Goal: Task Accomplishment & Management: Complete application form

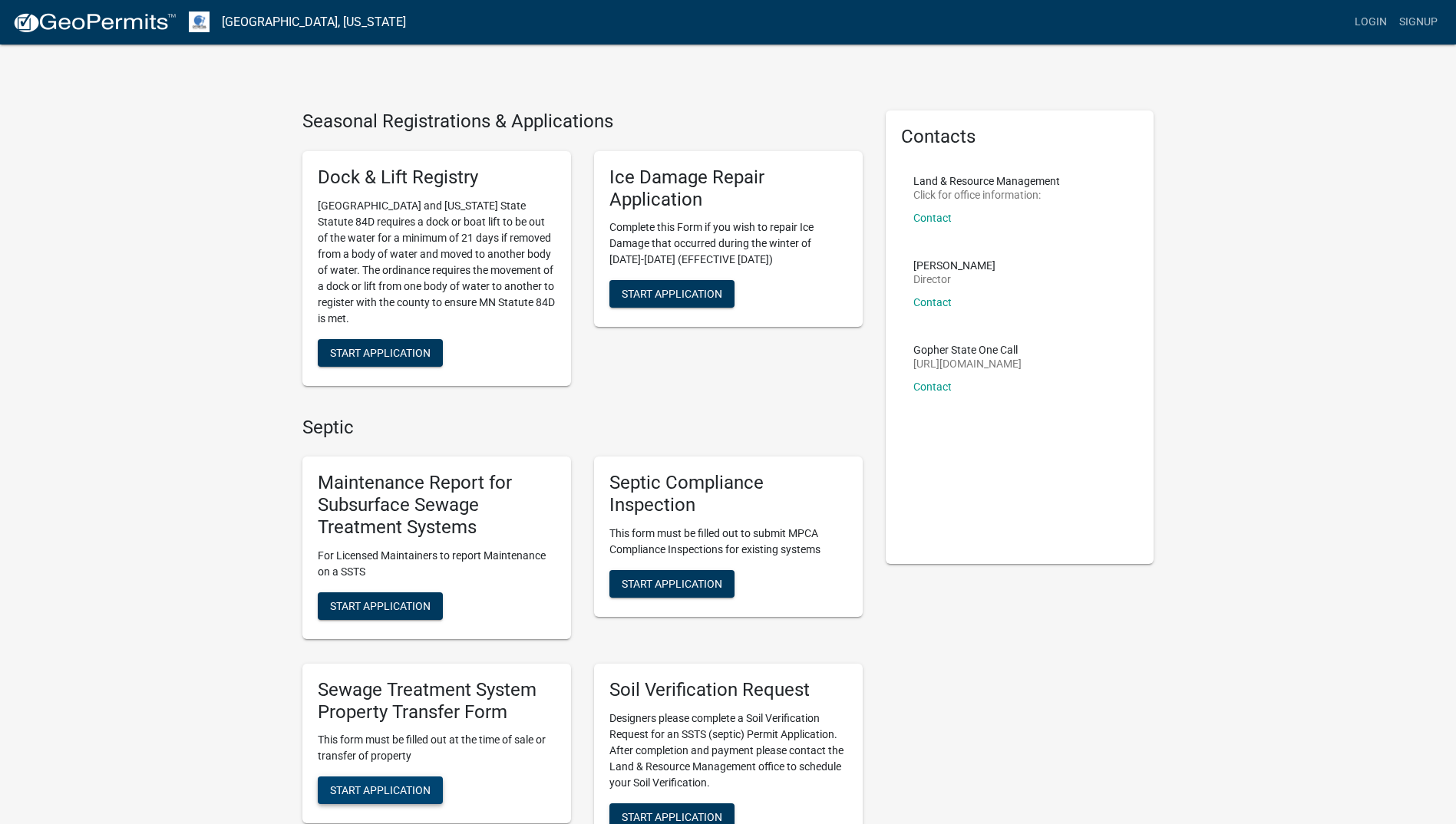
click at [388, 792] on span "Start Application" at bounding box center [380, 790] width 101 height 12
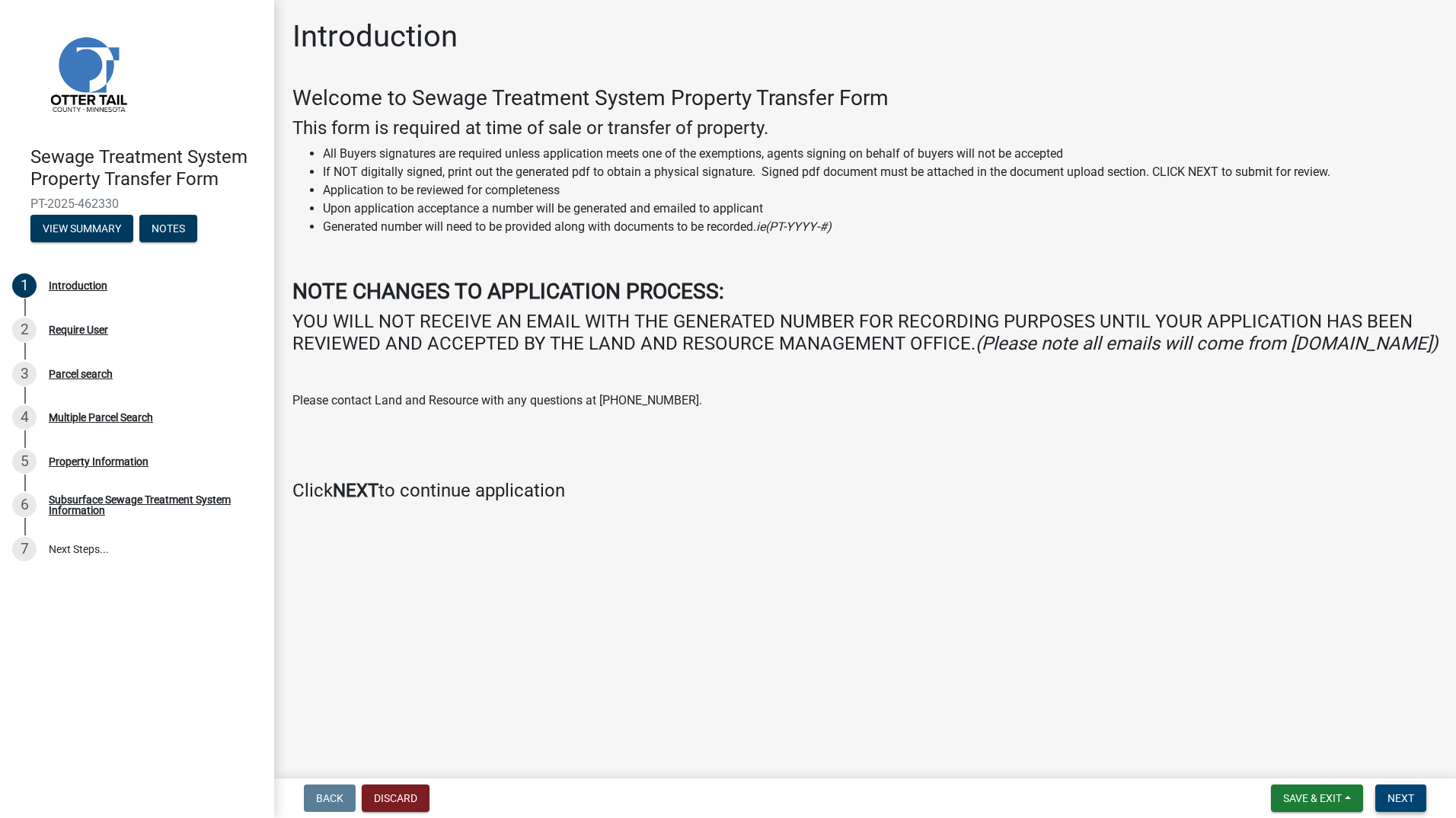
click at [1394, 798] on span "Next" at bounding box center [1401, 798] width 26 height 12
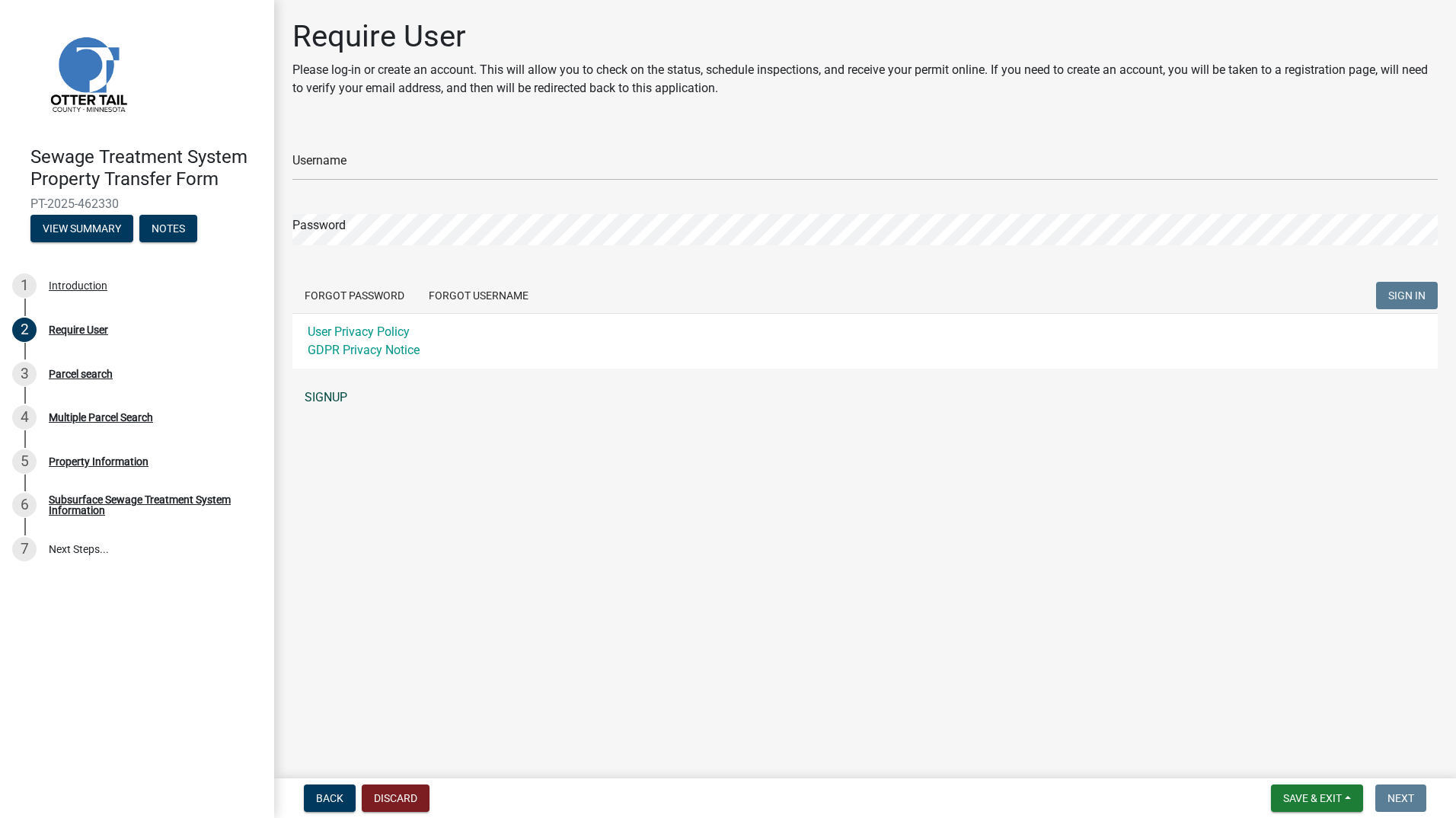
click at [338, 400] on link "SIGNUP" at bounding box center [865, 397] width 1145 height 31
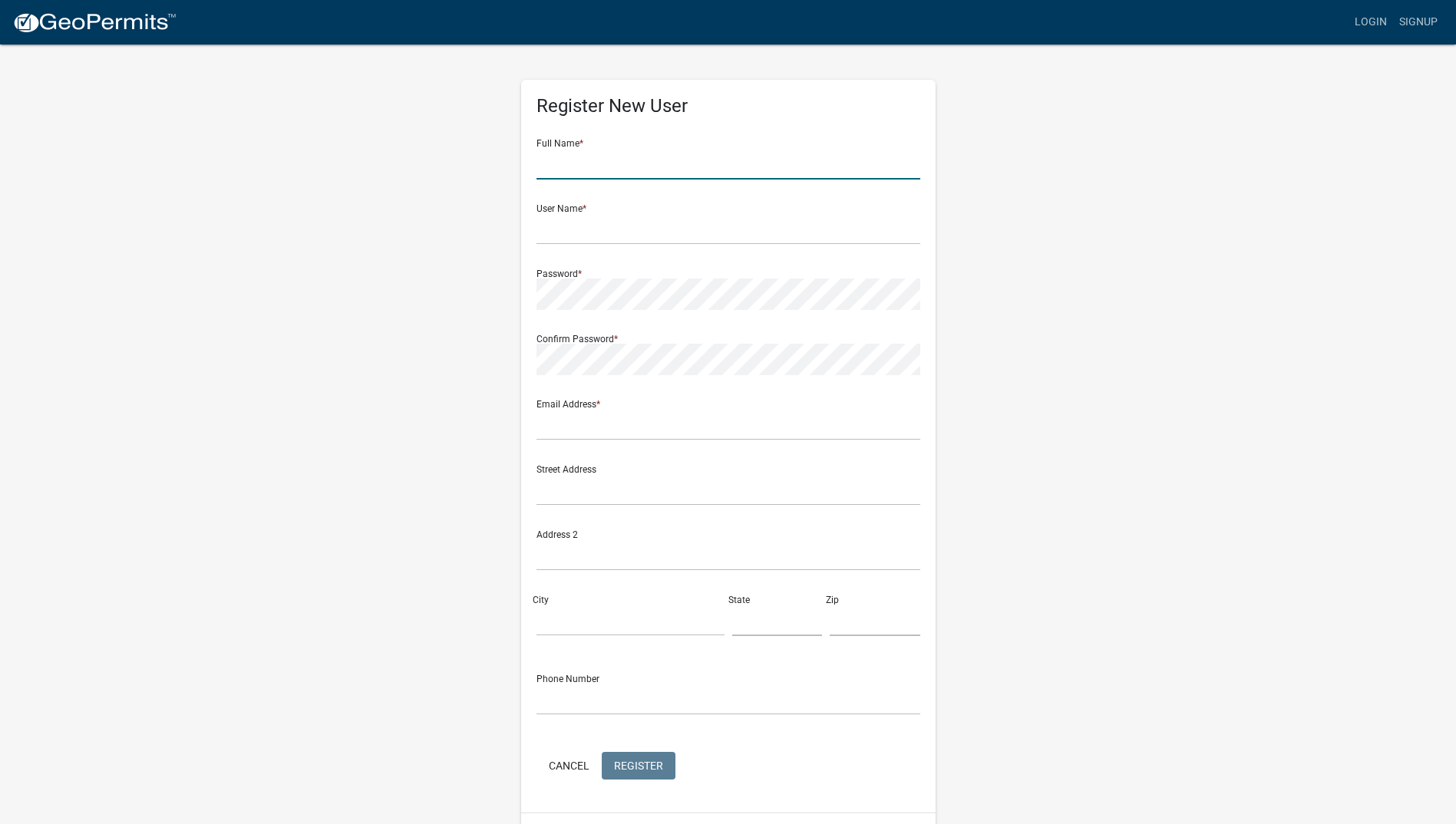
click at [682, 173] on input "text" at bounding box center [728, 164] width 384 height 32
type input "[PERSON_NAME]"
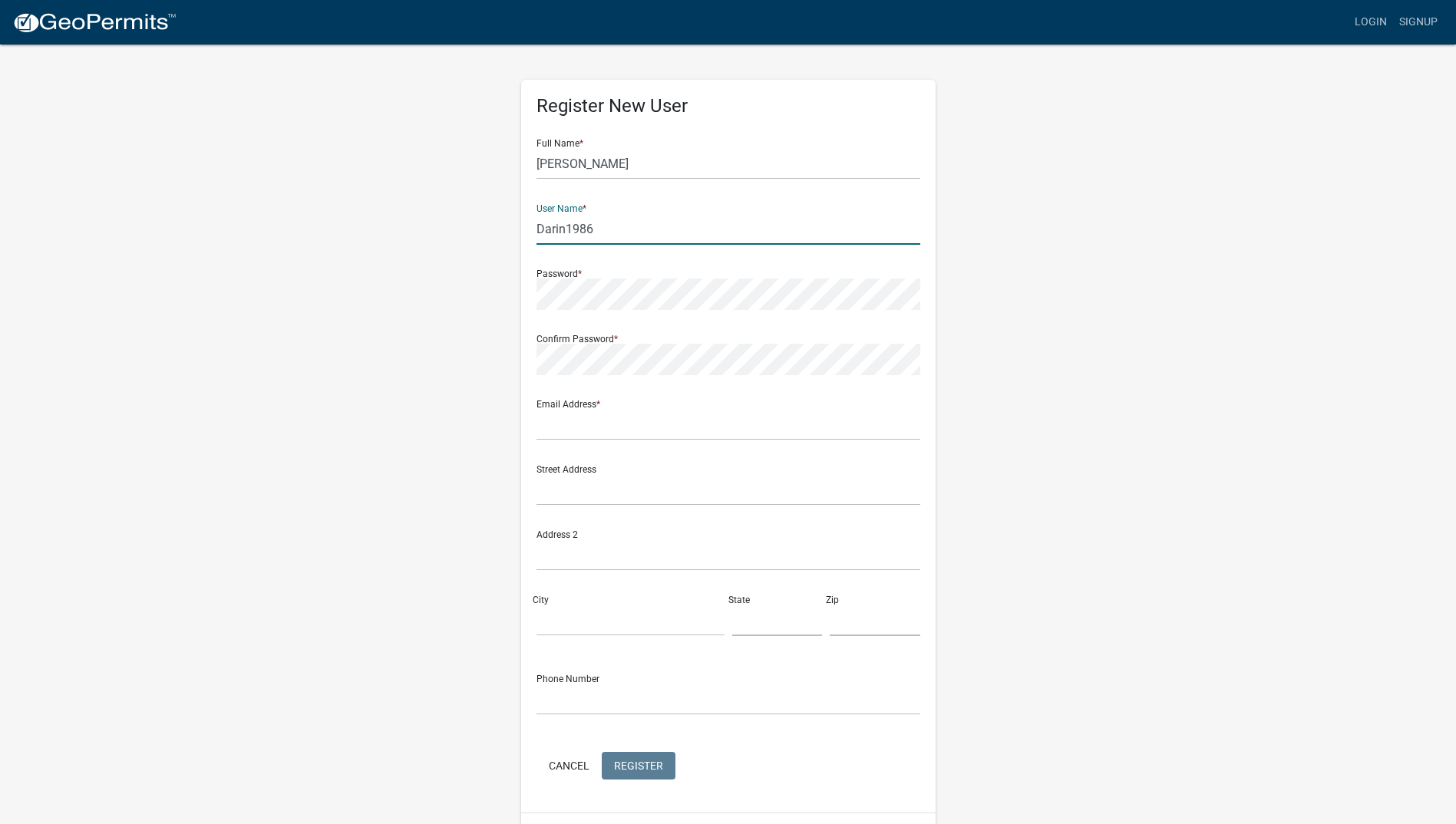
type input "Darin1986"
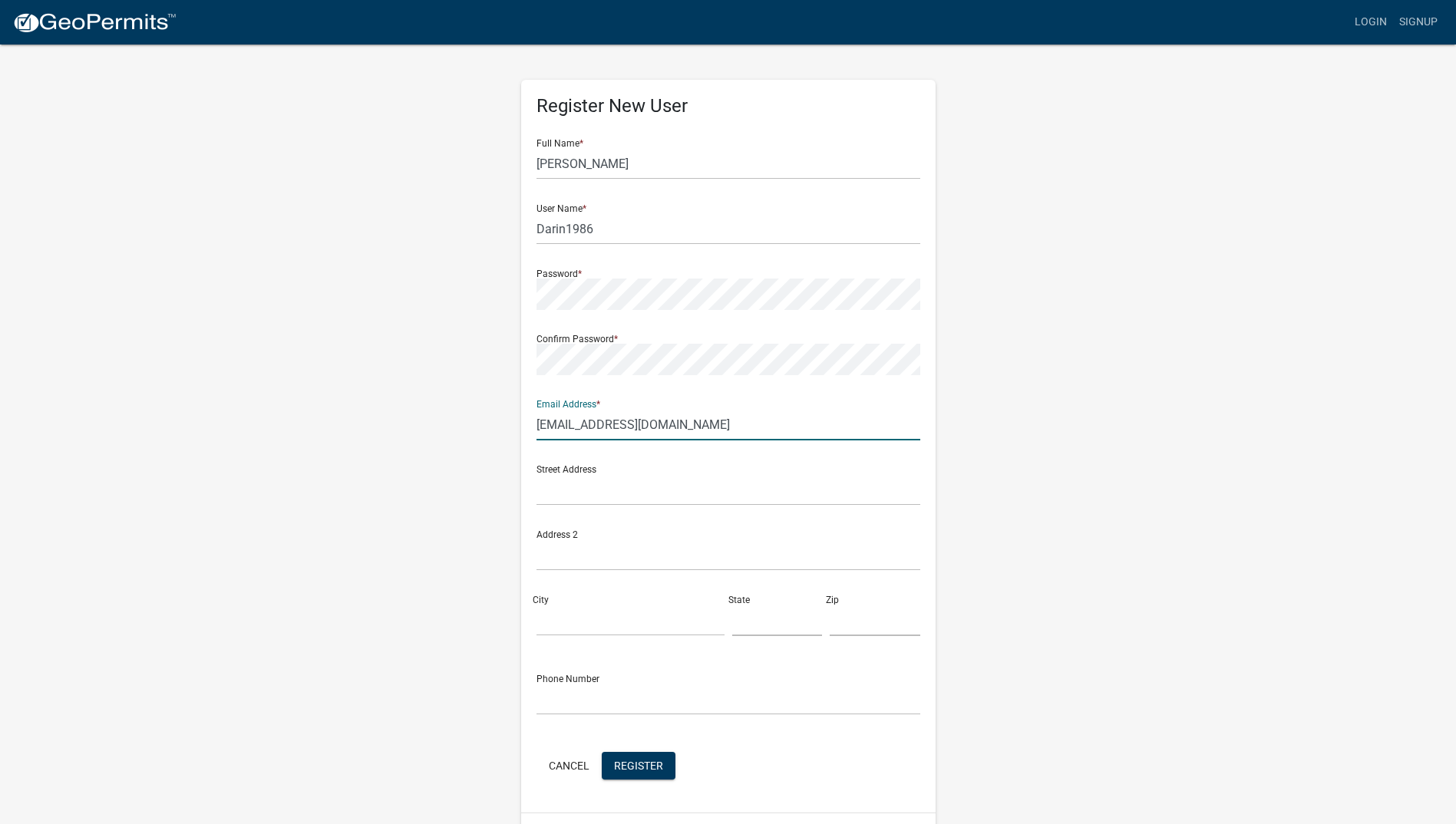
type input "[EMAIL_ADDRESS][DOMAIN_NAME]"
type input "[STREET_ADDRESS]"
type input "Fergus Falls"
type input "MN"
type input "56537"
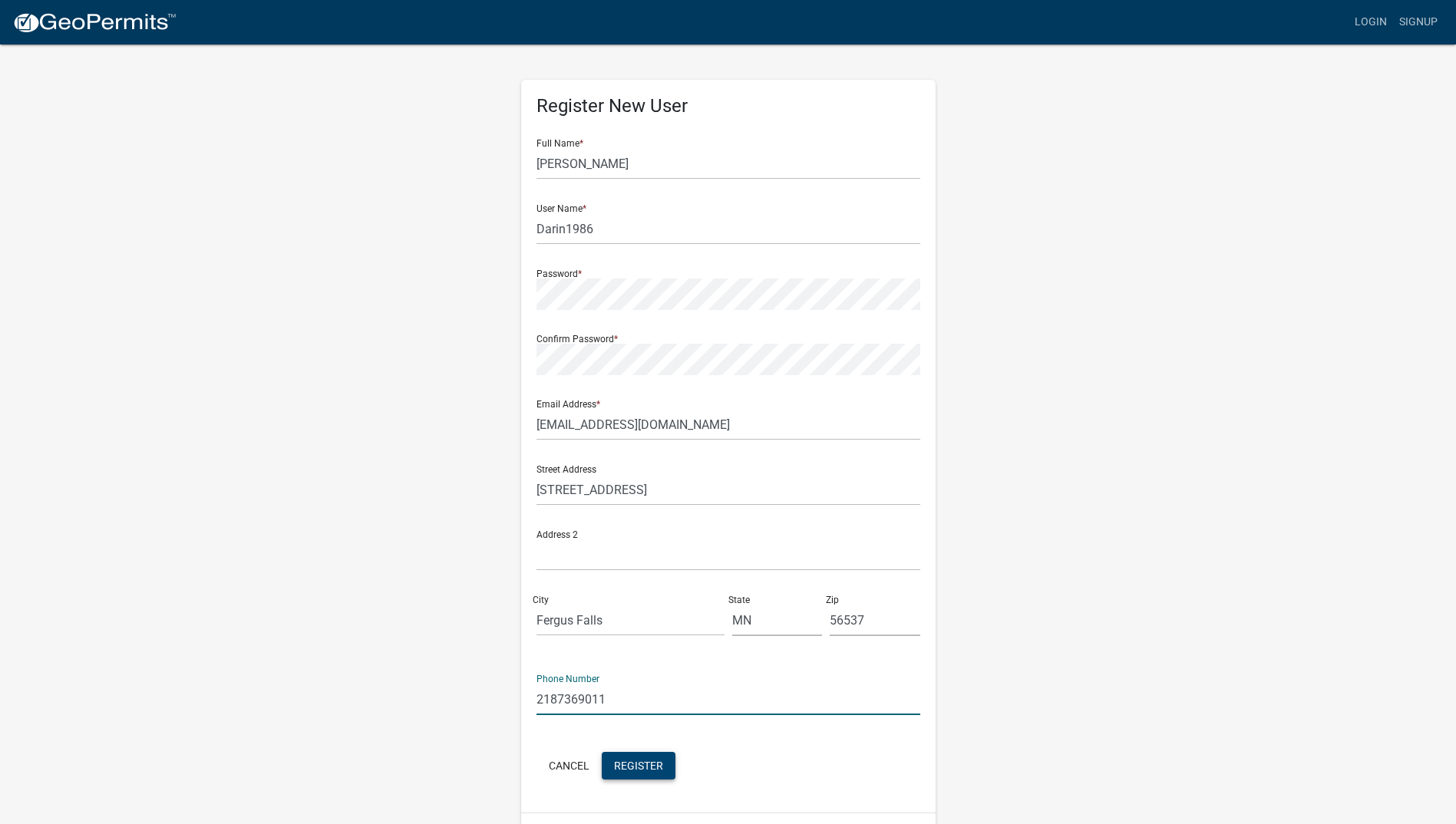
type input "2187369011"
click at [644, 767] on span "Register" at bounding box center [639, 765] width 49 height 12
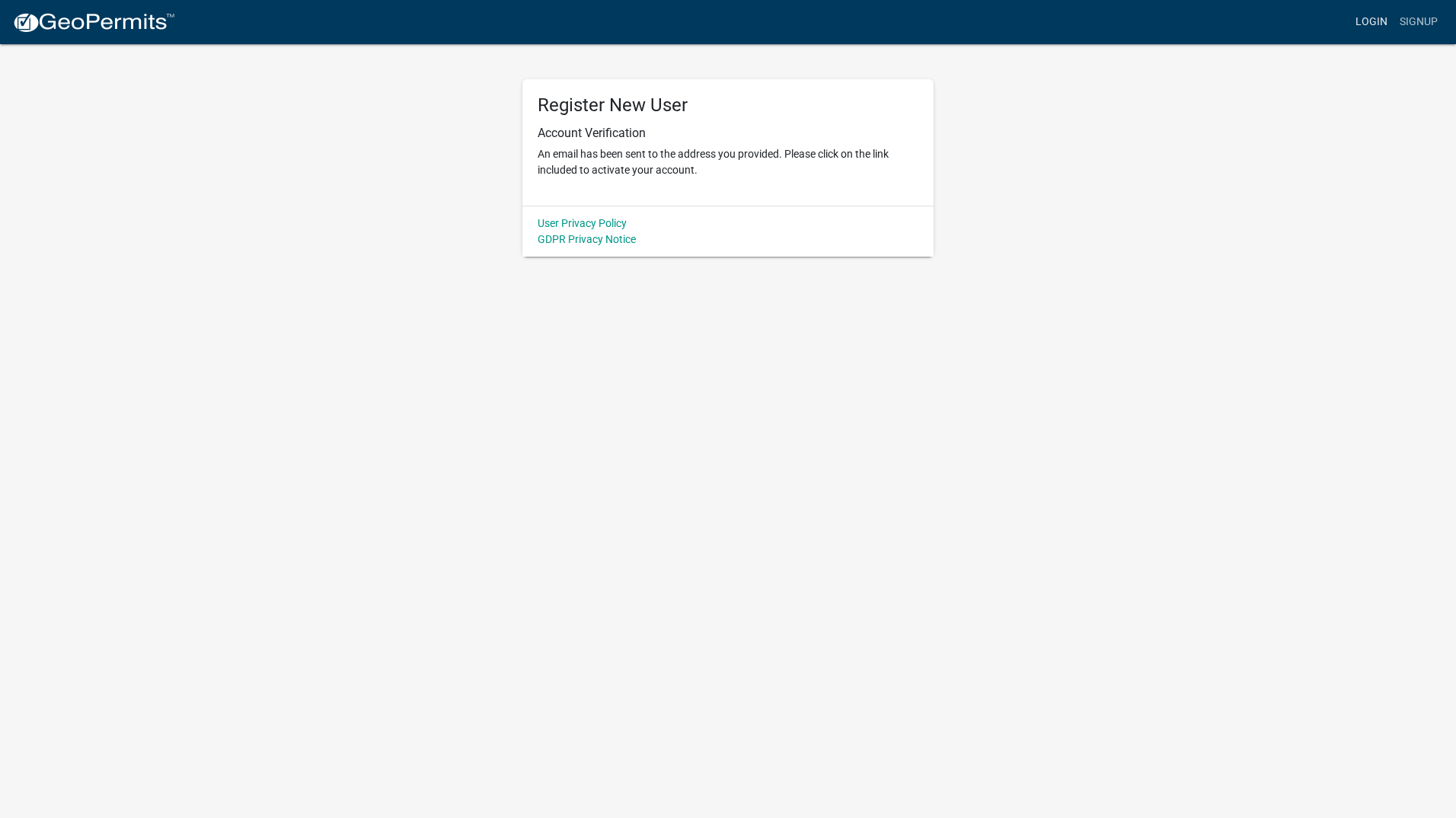
click at [1374, 24] on link "Login" at bounding box center [1371, 21] width 44 height 29
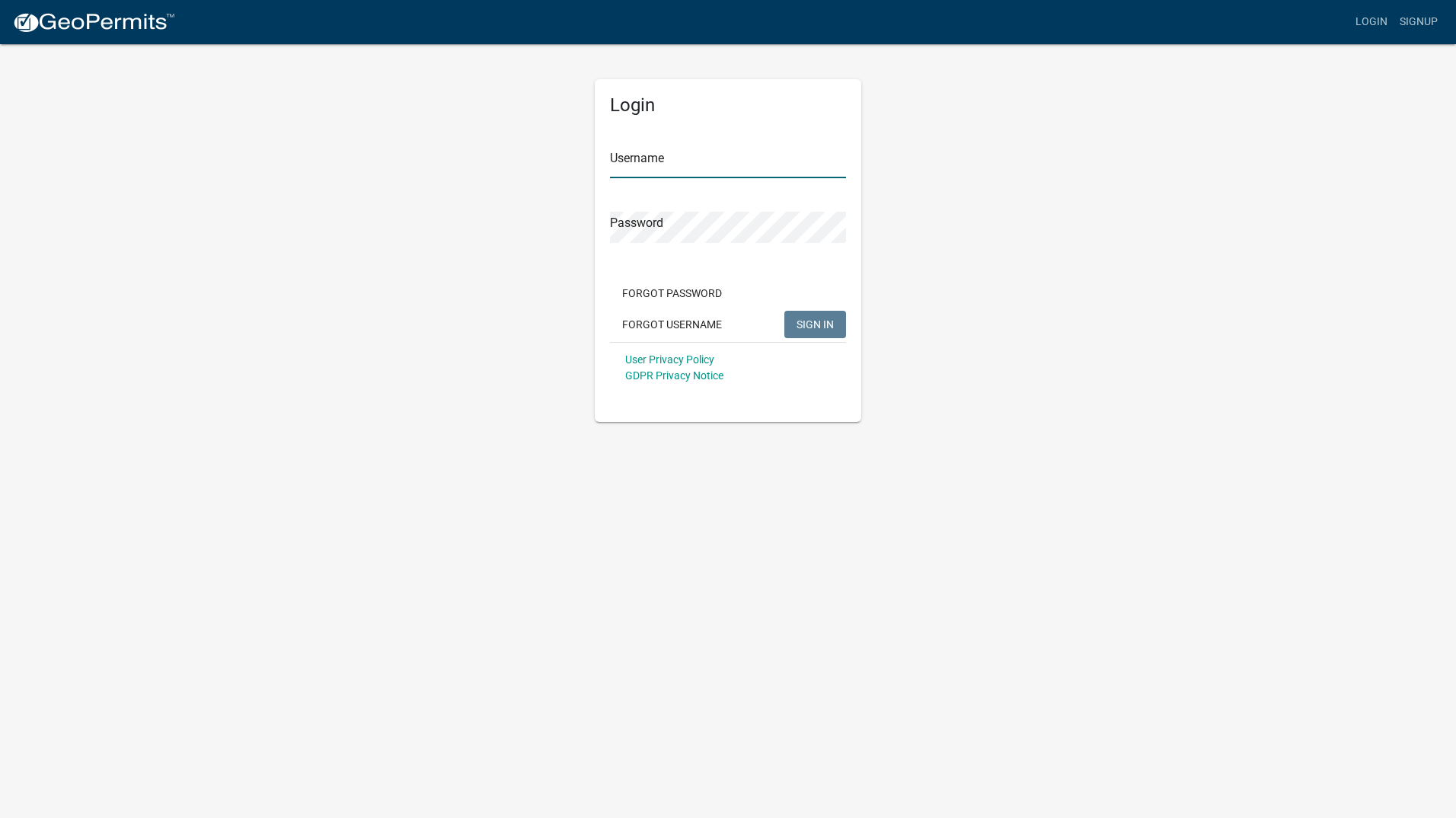
click at [700, 164] on input "Username" at bounding box center [728, 163] width 236 height 31
type input "Darin1986"
click at [785, 311] on button "SIGN IN" at bounding box center [815, 324] width 62 height 27
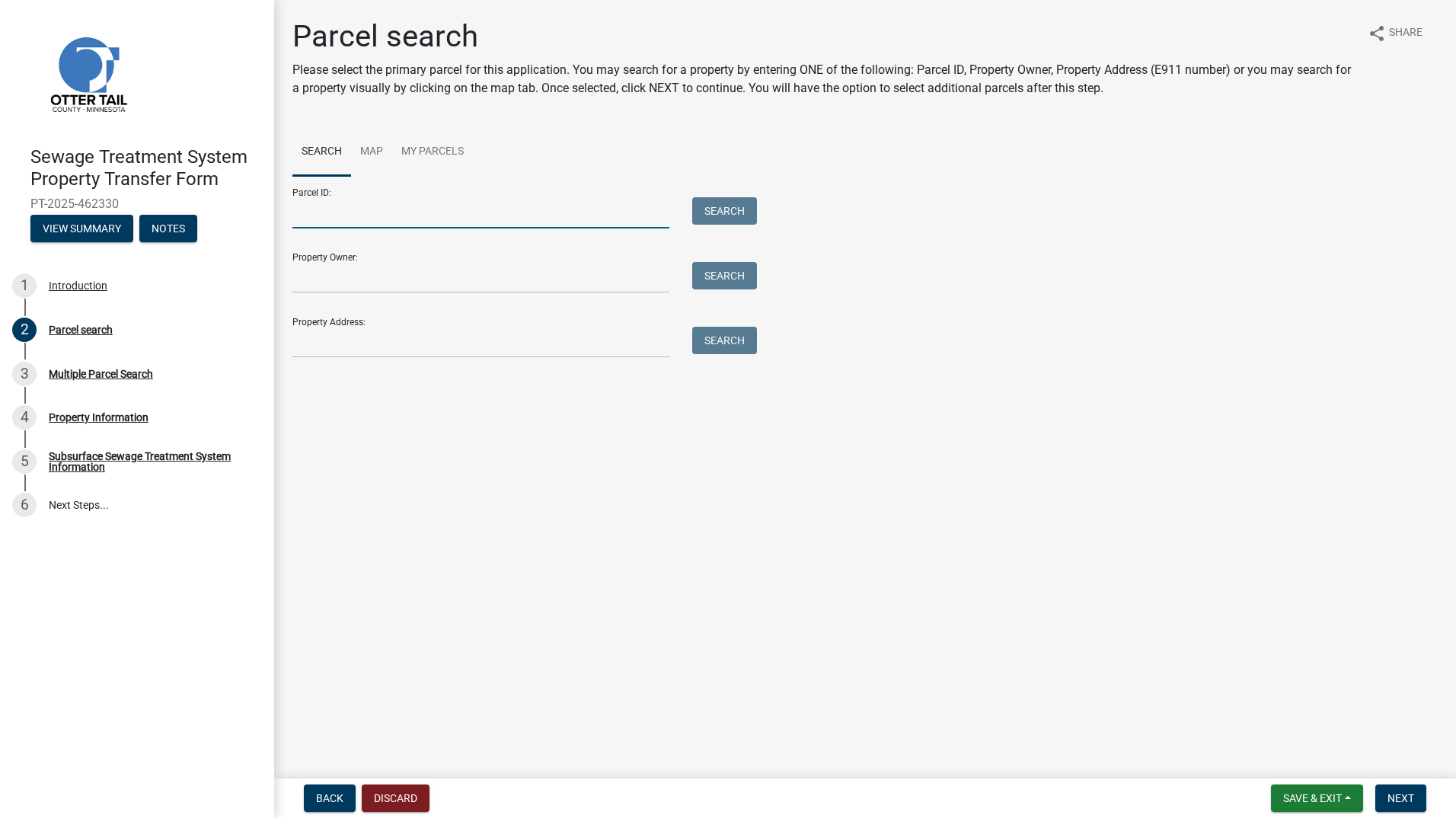
click at [363, 215] on input "Parcel ID:" at bounding box center [481, 213] width 377 height 31
click at [356, 289] on input "Property Owner:" at bounding box center [481, 278] width 377 height 31
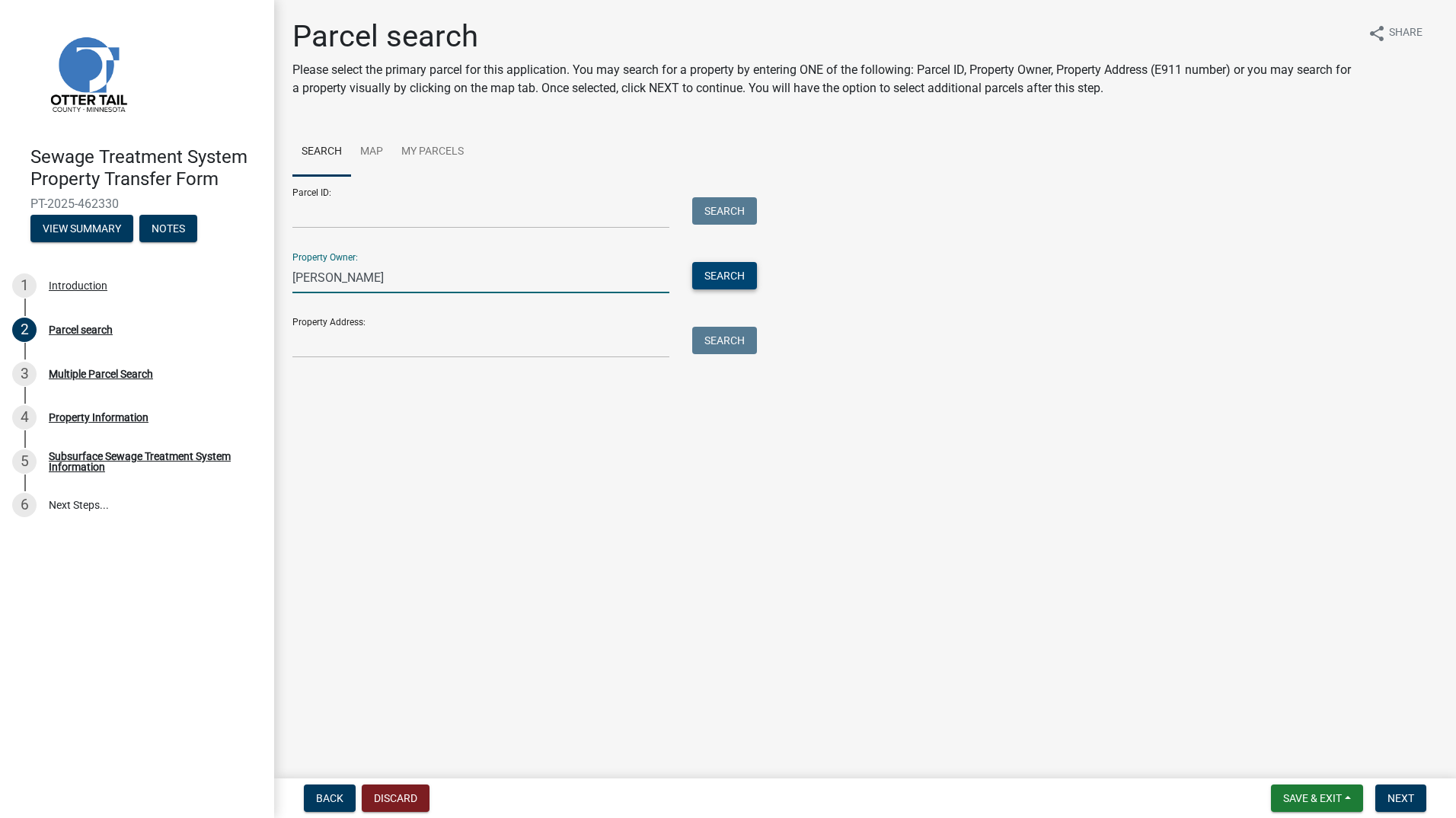
type input "[PERSON_NAME]"
click at [704, 270] on button "Search" at bounding box center [724, 275] width 64 height 27
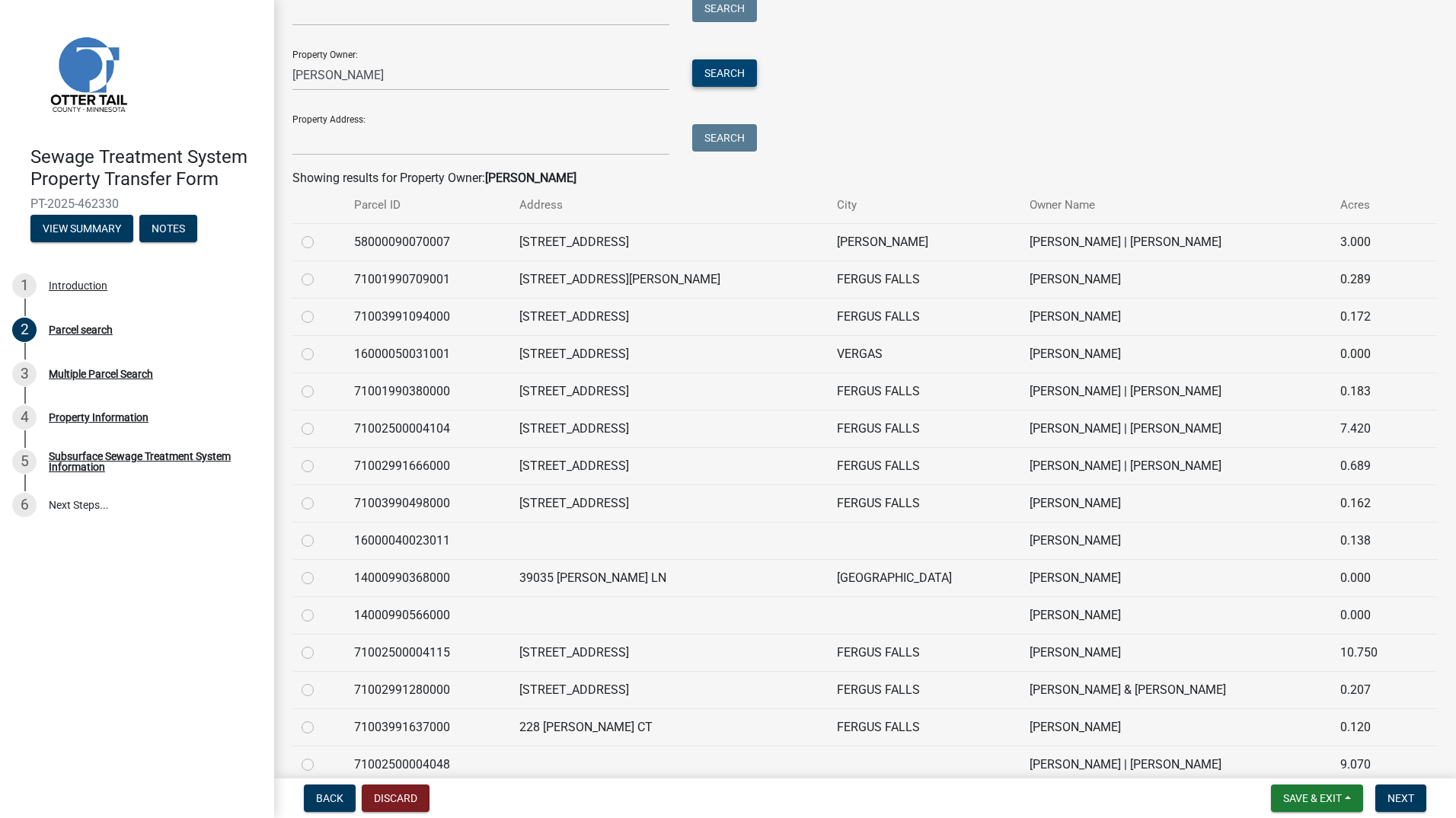
scroll to position [385, 0]
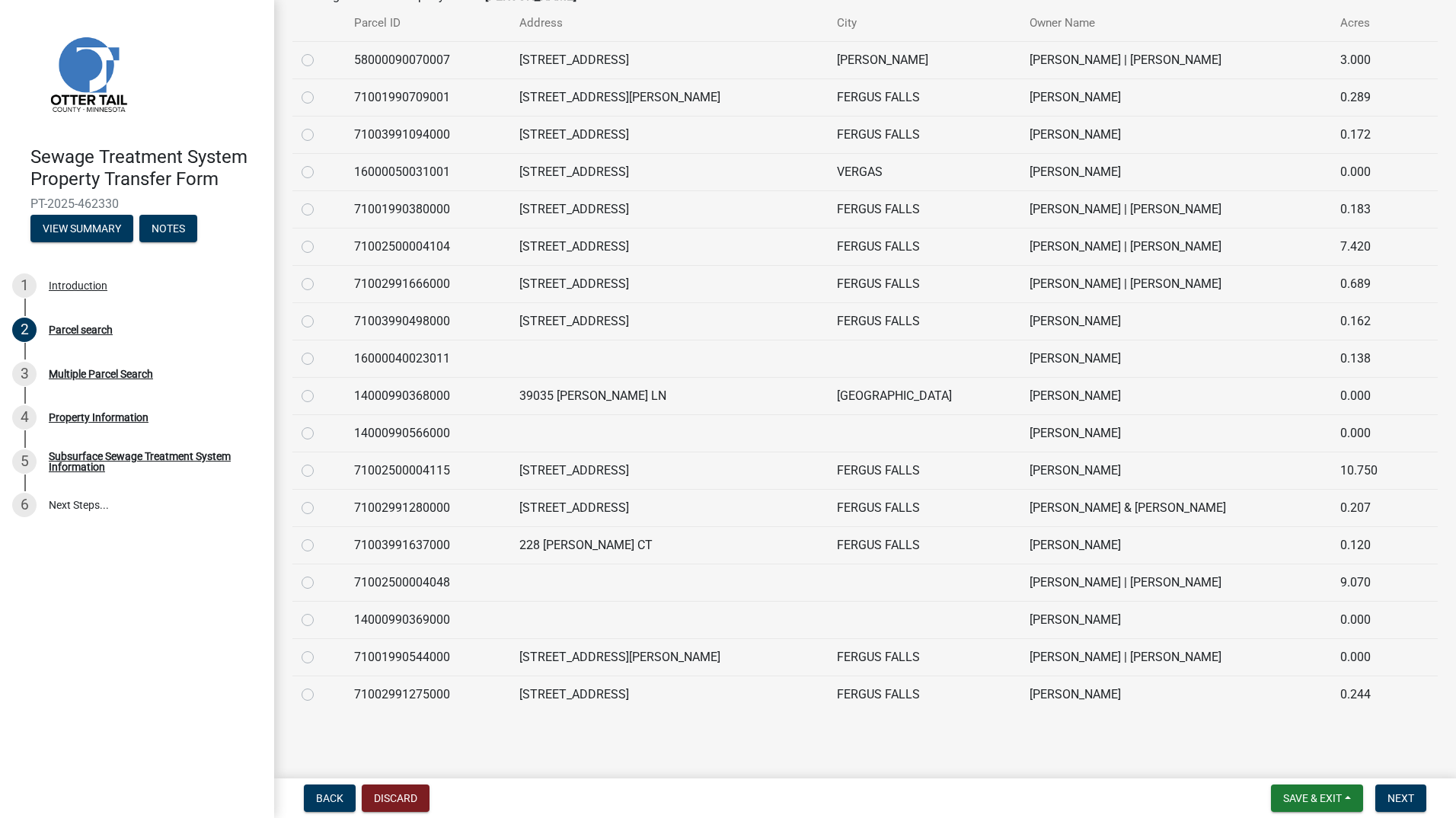
click at [320, 686] on label at bounding box center [320, 686] width 0 height 0
click at [320, 696] on input "radio" at bounding box center [325, 691] width 10 height 10
radio input "true"
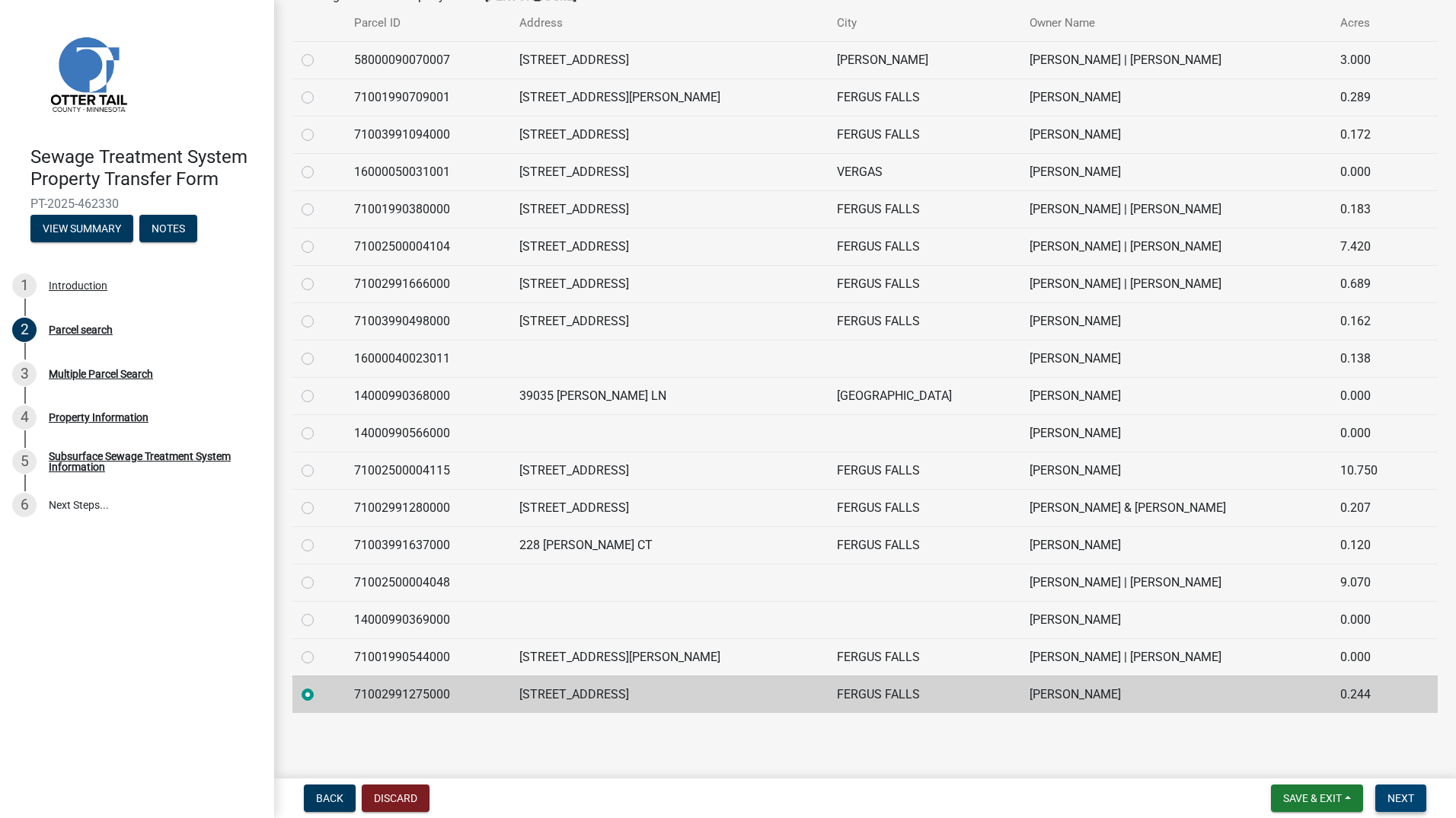
click at [1416, 801] on button "Next" at bounding box center [1401, 798] width 51 height 27
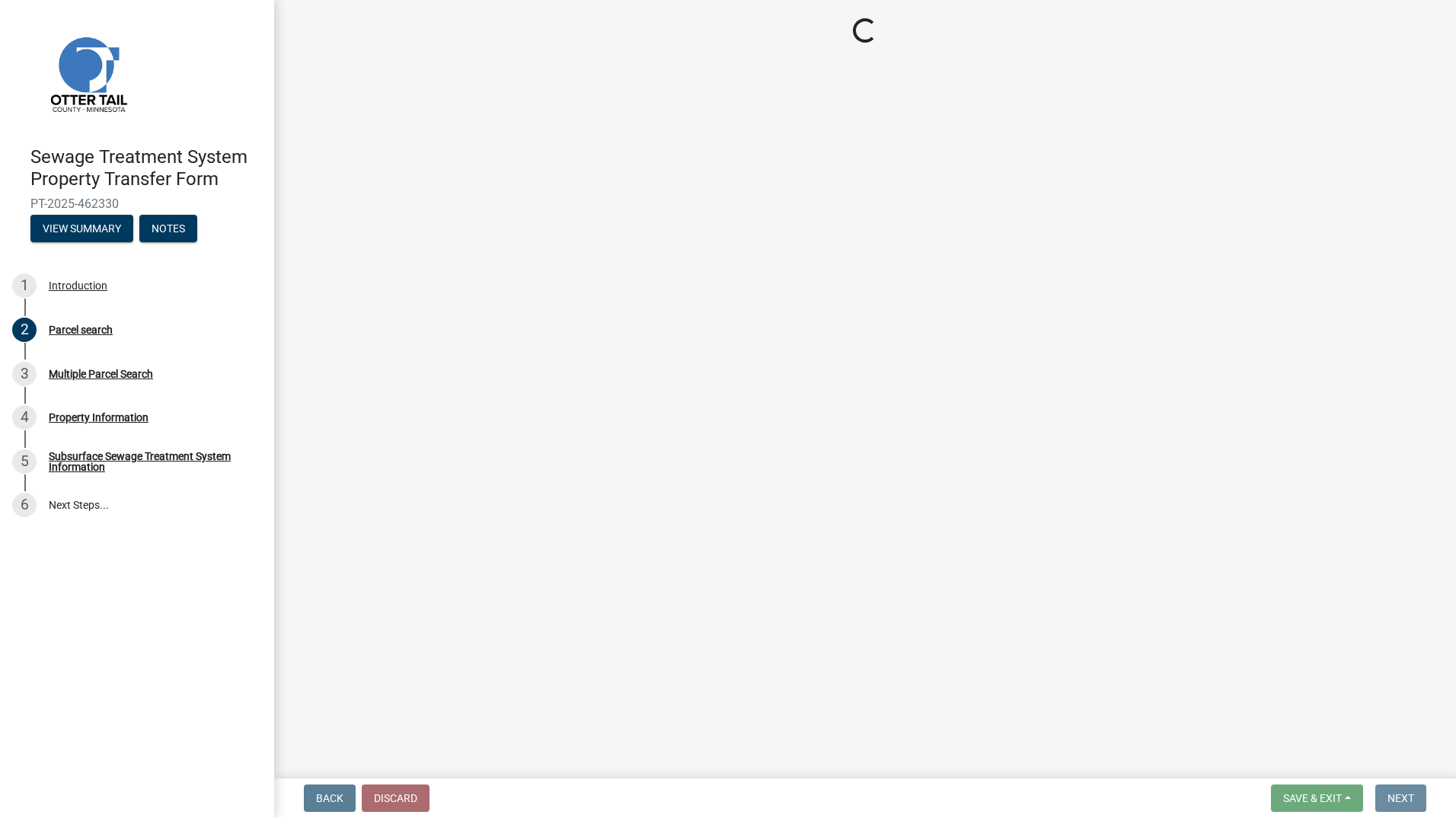
scroll to position [0, 0]
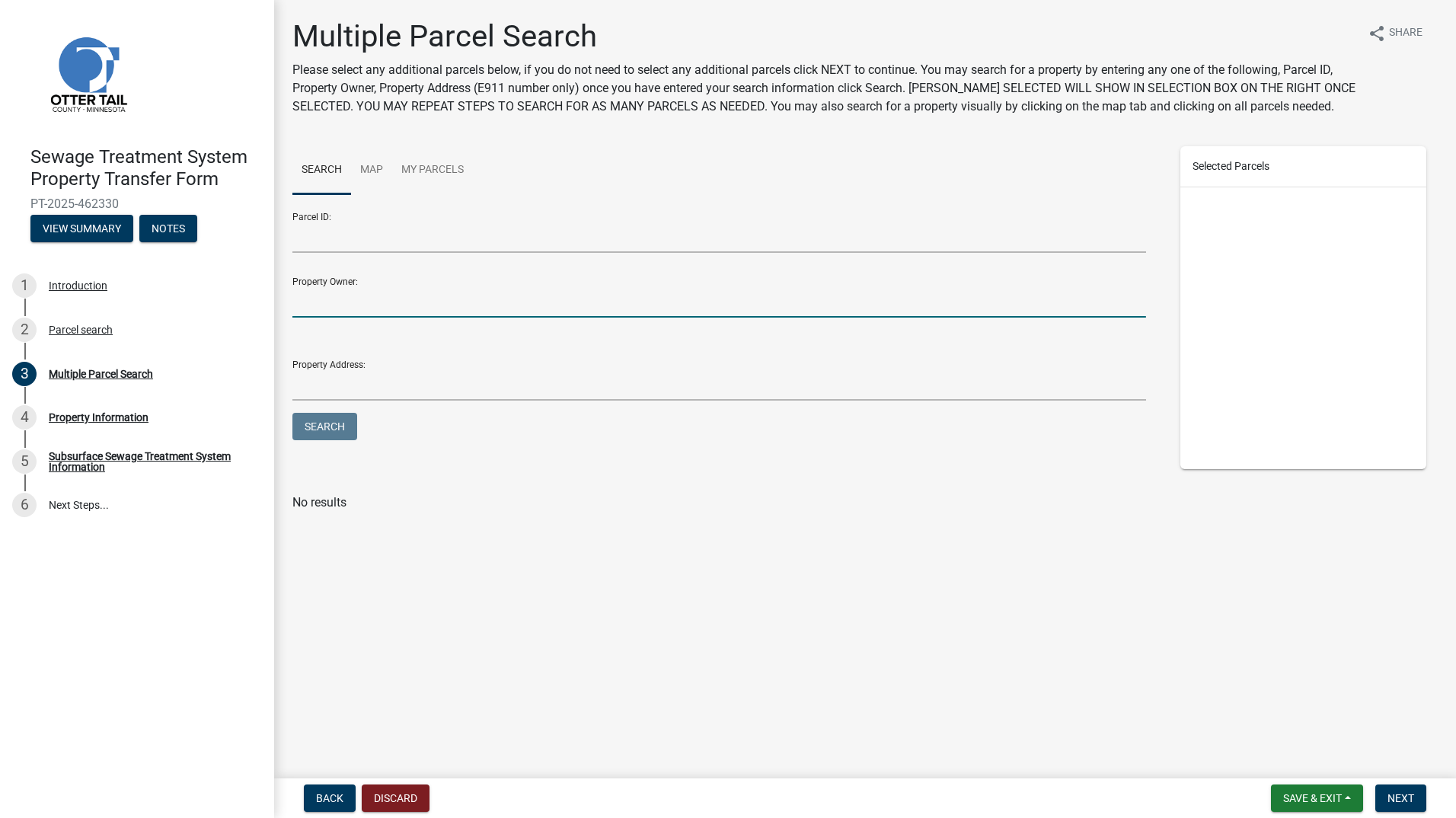
click at [334, 304] on input "Property Owner:" at bounding box center [719, 302] width 854 height 31
click at [1408, 794] on span "Next" at bounding box center [1401, 798] width 26 height 12
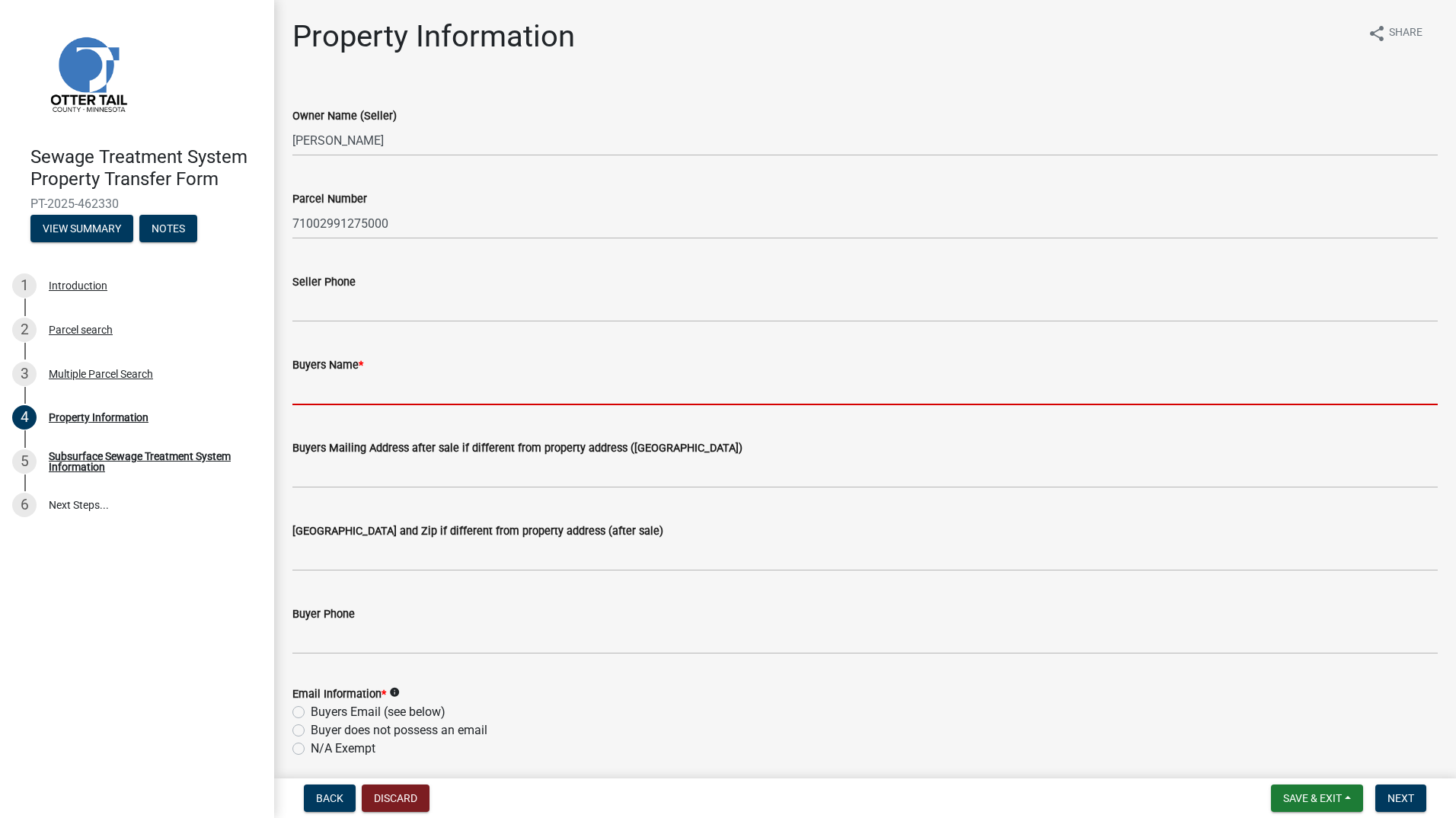
click at [395, 398] on input "Buyers Name *" at bounding box center [865, 390] width 1145 height 31
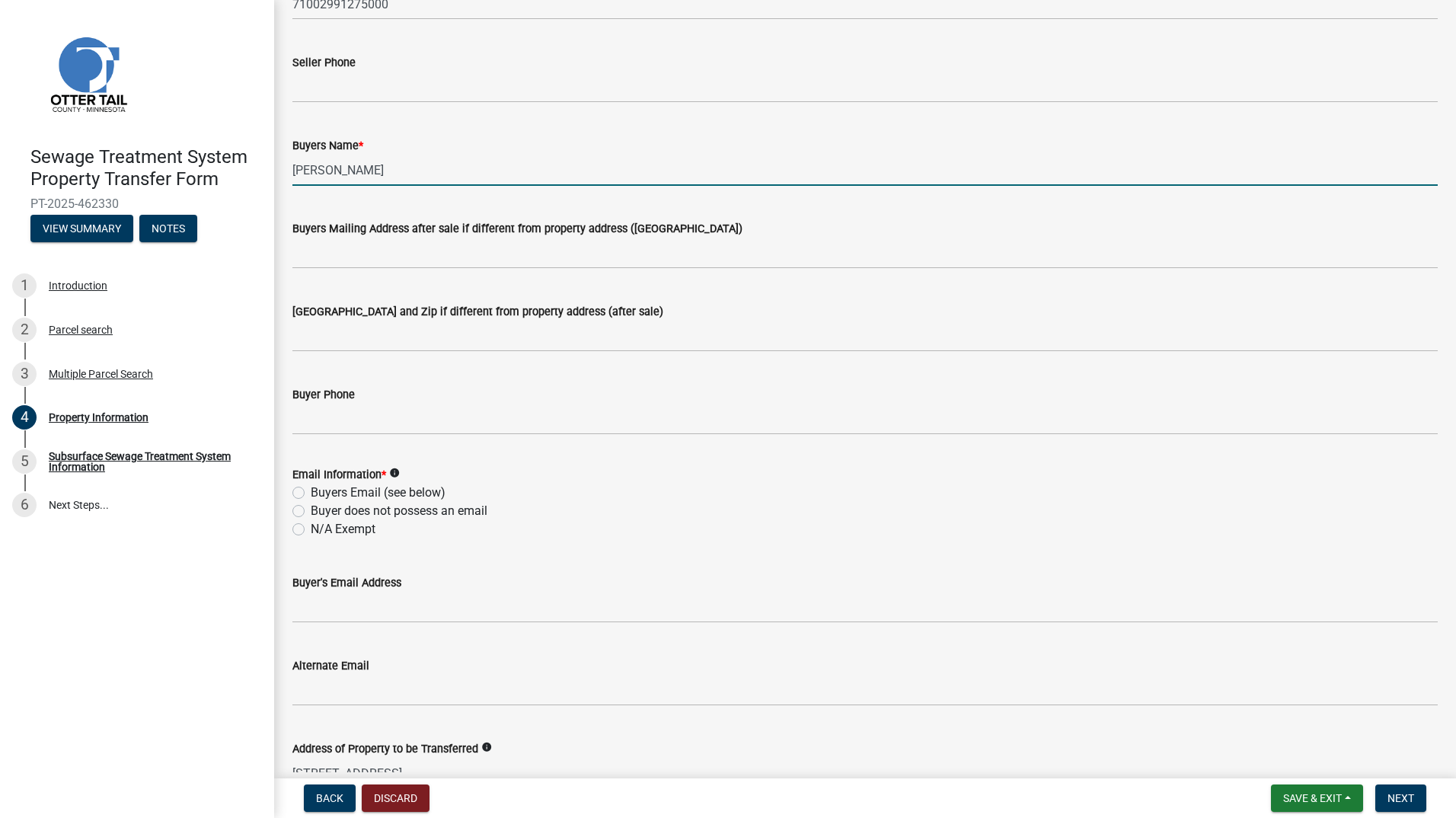
scroll to position [229, 0]
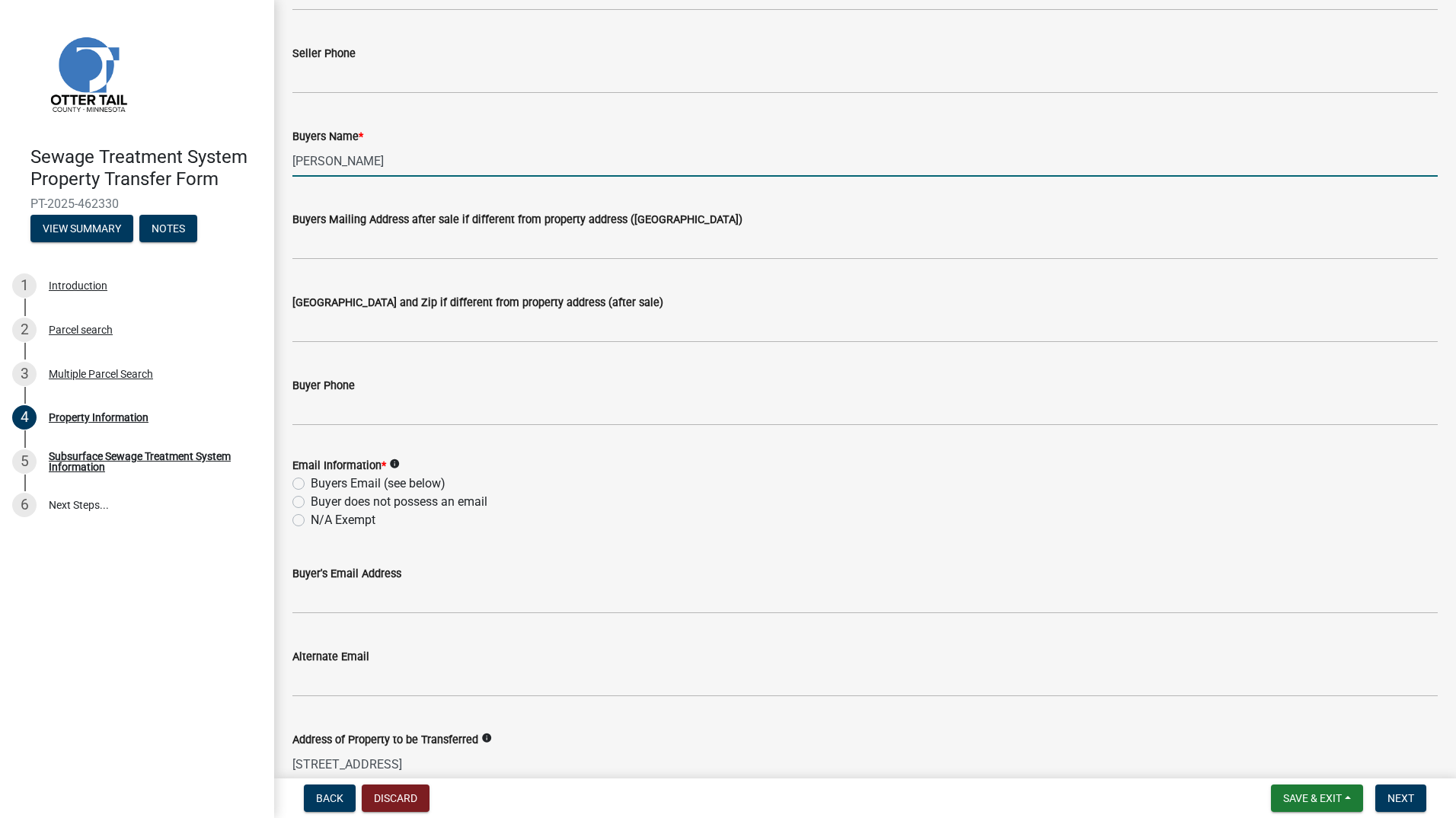
type input "[PERSON_NAME]"
click at [311, 480] on label "Buyers Email (see below)" at bounding box center [377, 484] width 135 height 18
click at [311, 480] on input "Buyers Email (see below)" at bounding box center [315, 480] width 10 height 10
radio input "true"
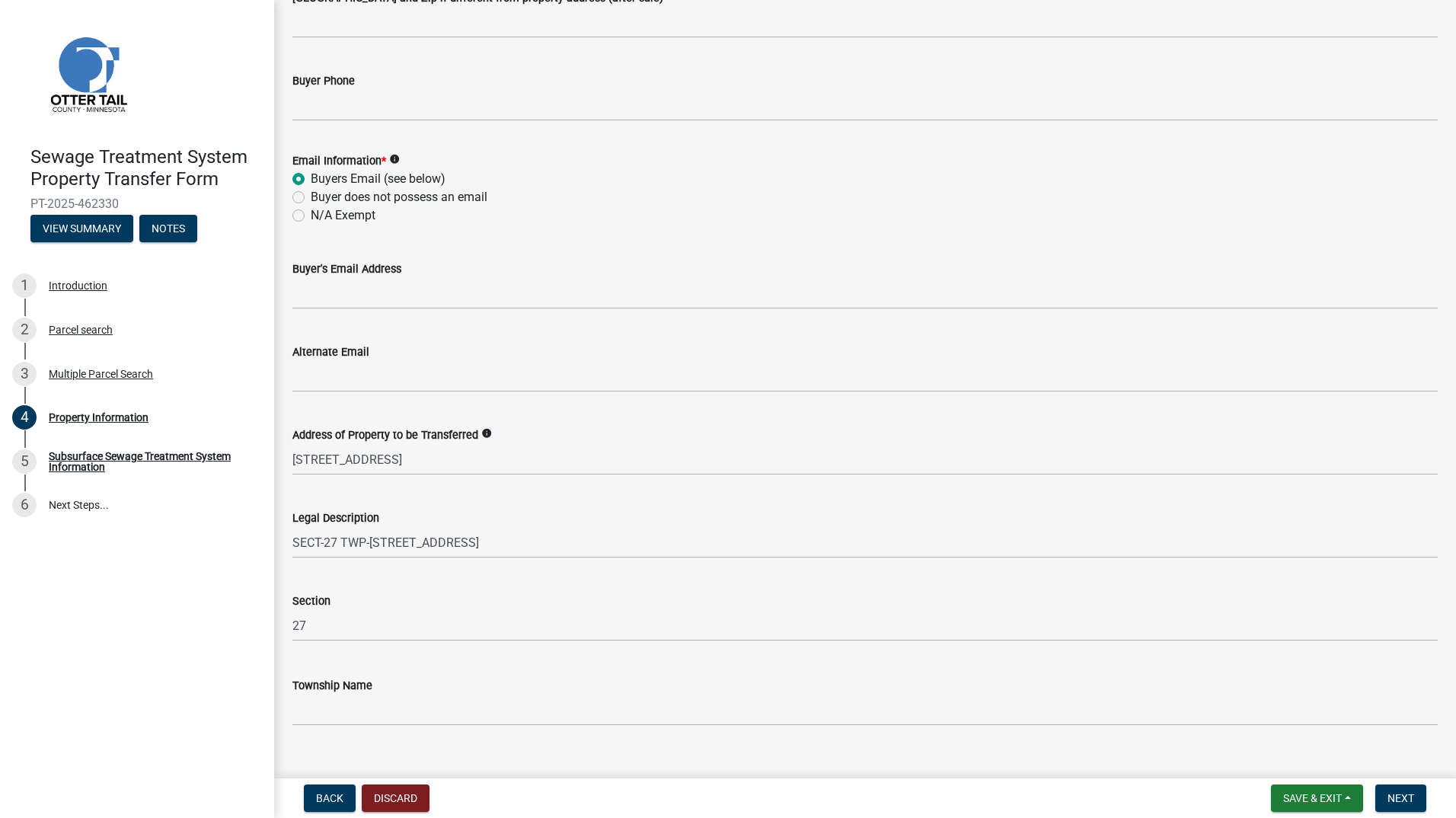
scroll to position [559, 0]
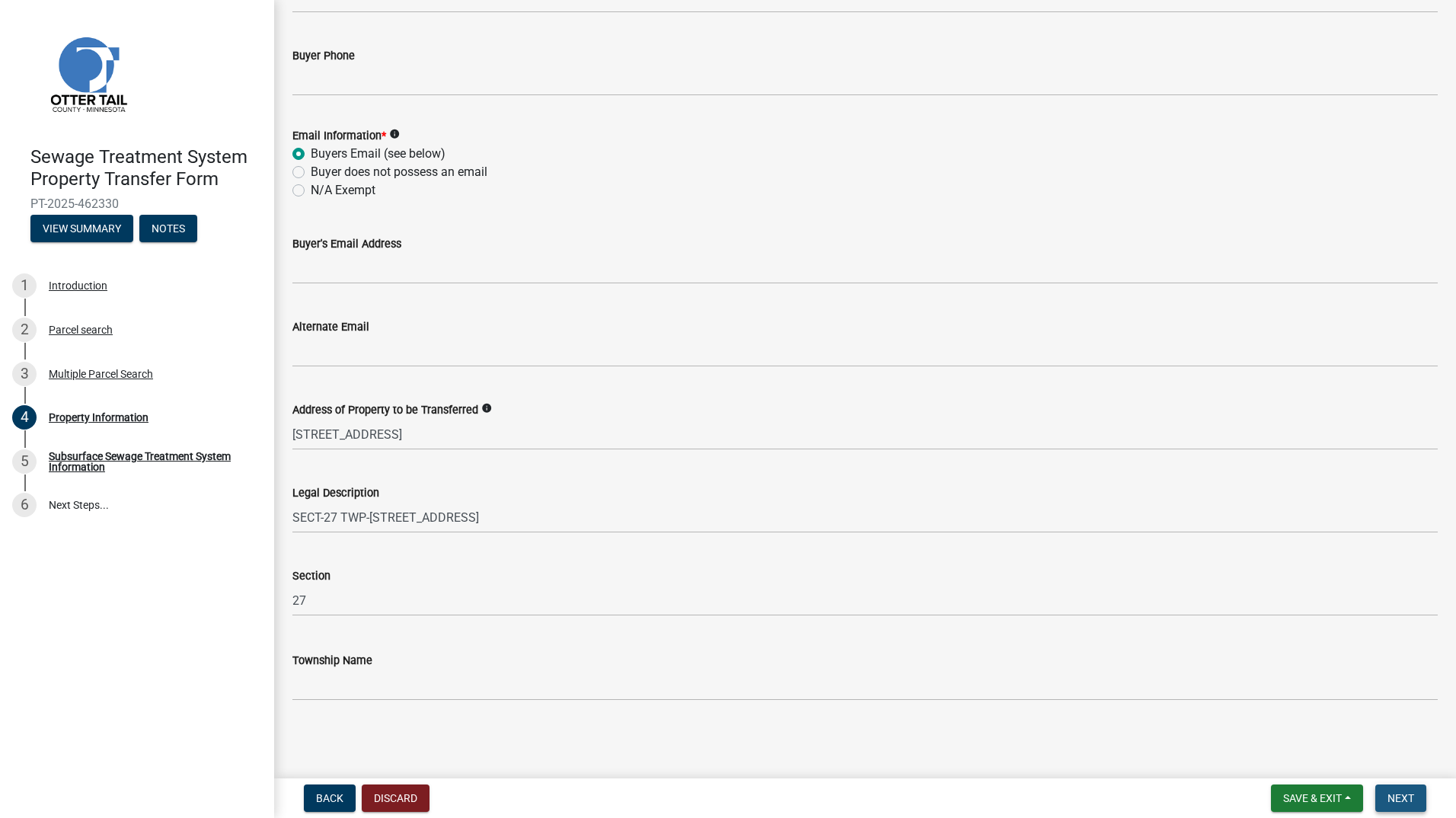
click at [1420, 803] on button "Next" at bounding box center [1401, 798] width 51 height 27
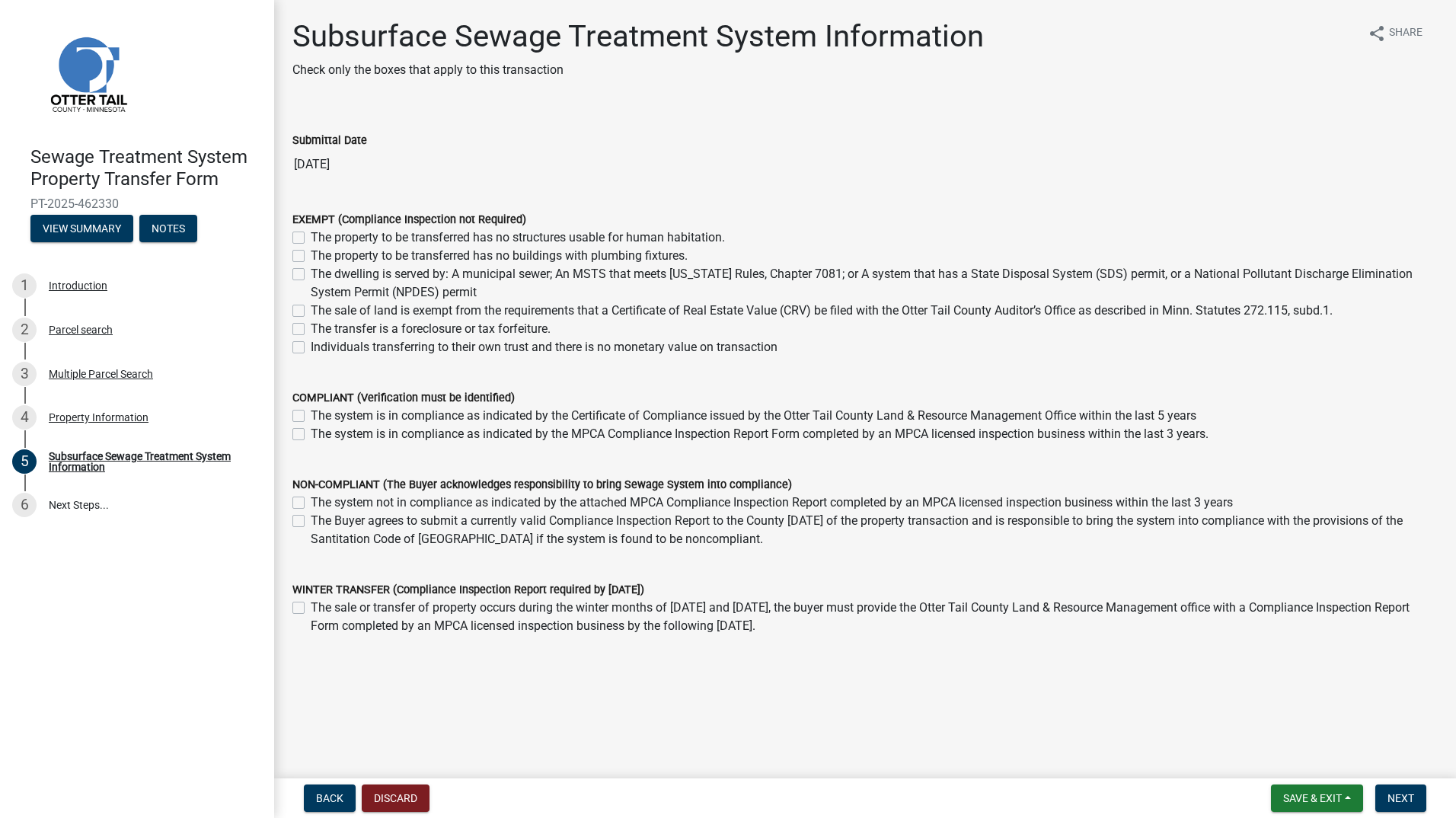
click at [311, 309] on label "The sale of land is exempt from the requirements that a Certificate of Real Est…" at bounding box center [822, 311] width 1022 height 18
click at [311, 309] on input "The sale of land is exempt from the requirements that a Certificate of Real Est…" at bounding box center [315, 307] width 10 height 10
checkbox input "true"
checkbox input "false"
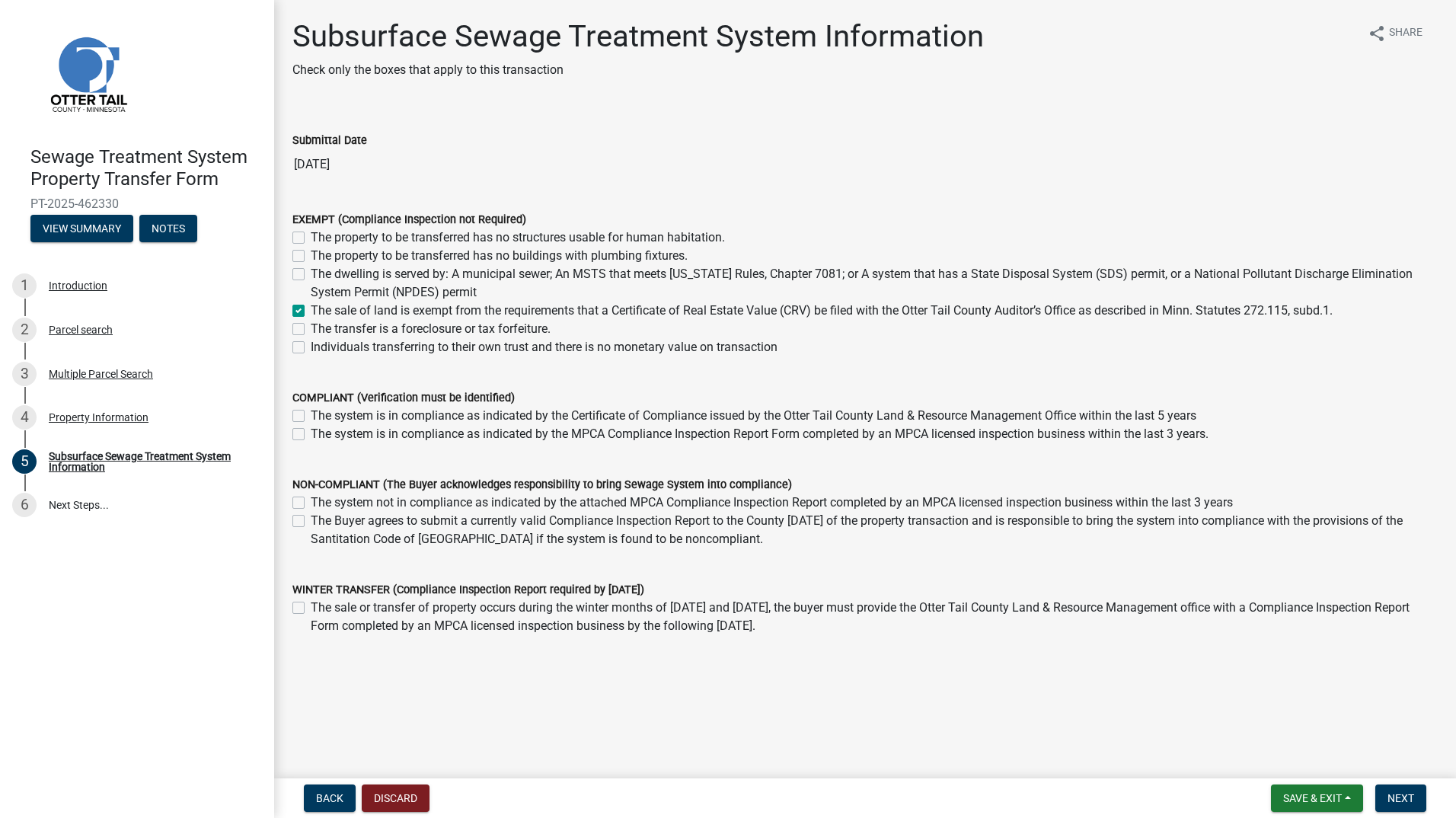
checkbox input "false"
checkbox input "true"
checkbox input "false"
click at [311, 314] on label "The sale of land is exempt from the requirements that a Certificate of Real Est…" at bounding box center [822, 311] width 1022 height 18
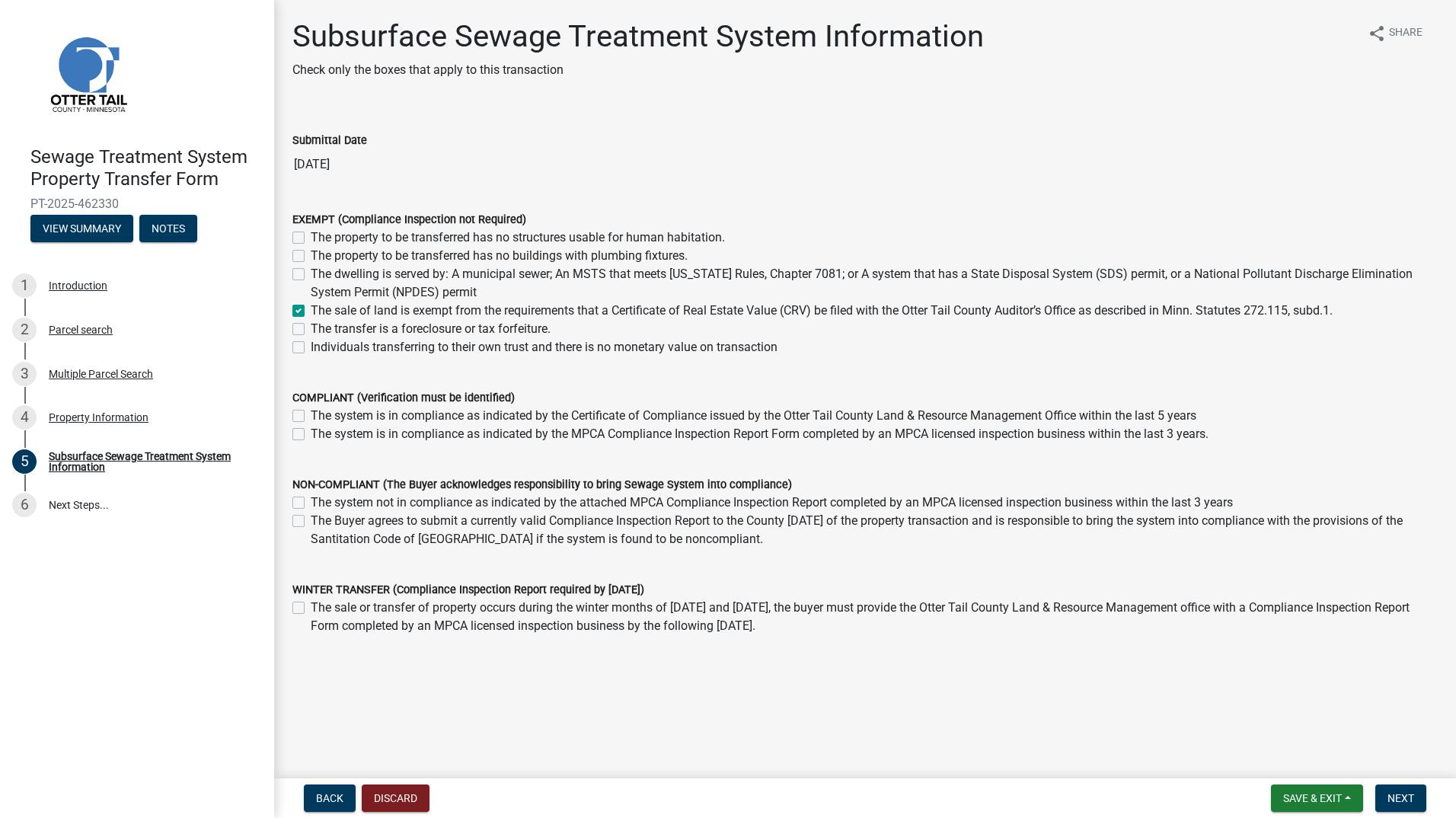
click at [311, 312] on input "The sale of land is exempt from the requirements that a Certificate of Real Est…" at bounding box center [315, 307] width 10 height 10
checkbox input "false"
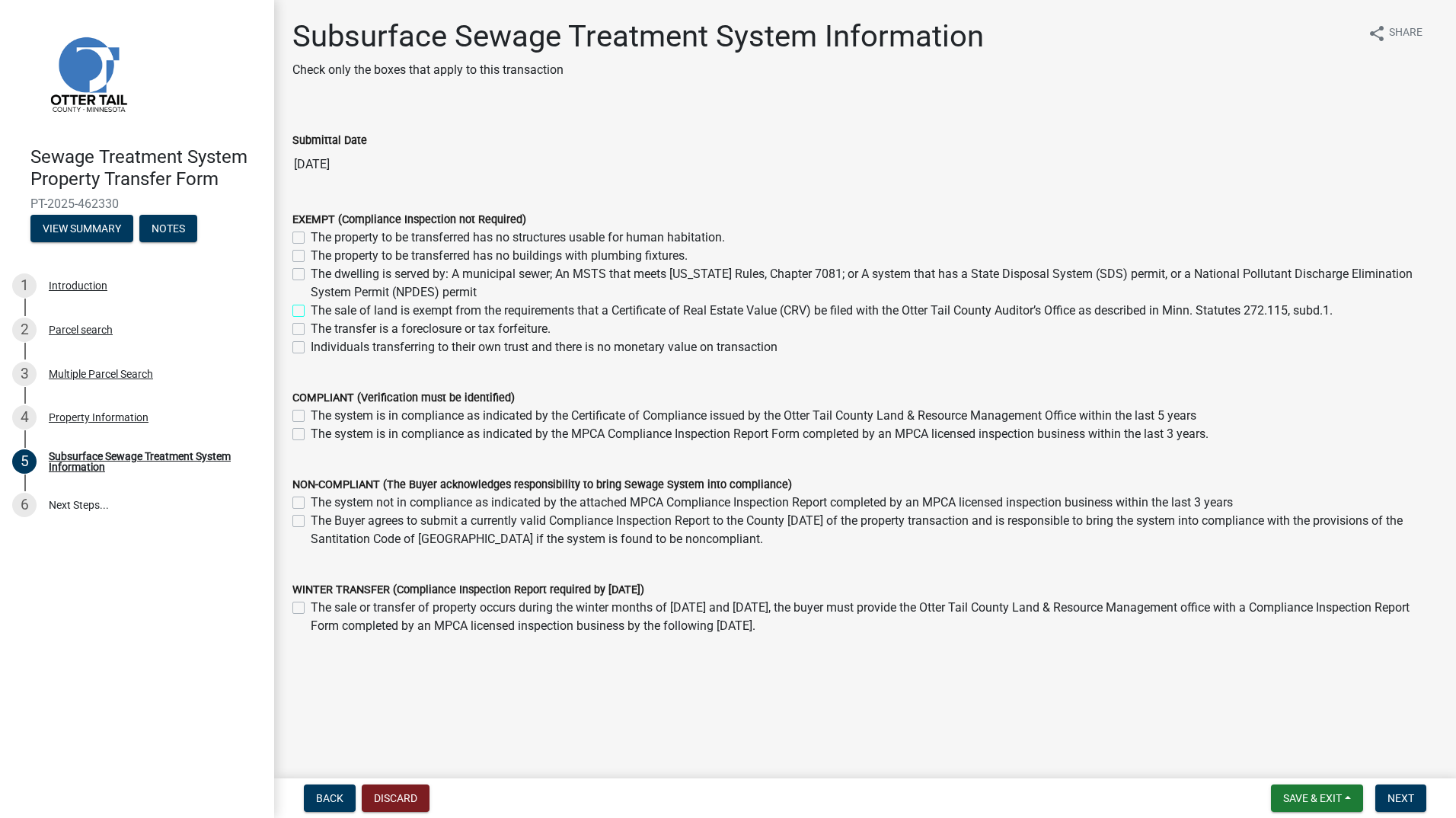
checkbox input "false"
click at [1415, 800] on span "Next" at bounding box center [1401, 798] width 26 height 12
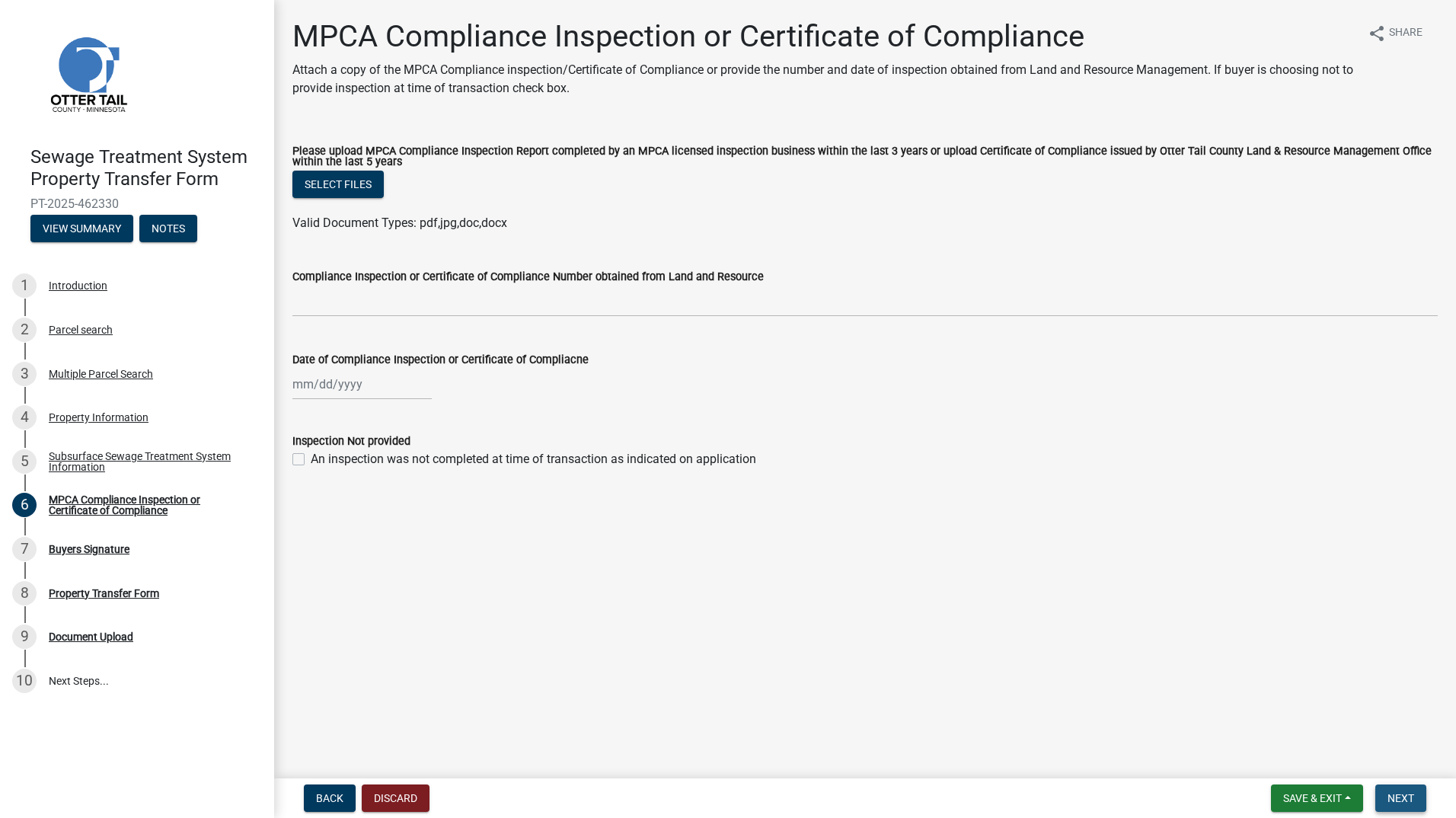
click at [1411, 807] on button "Next" at bounding box center [1401, 798] width 51 height 27
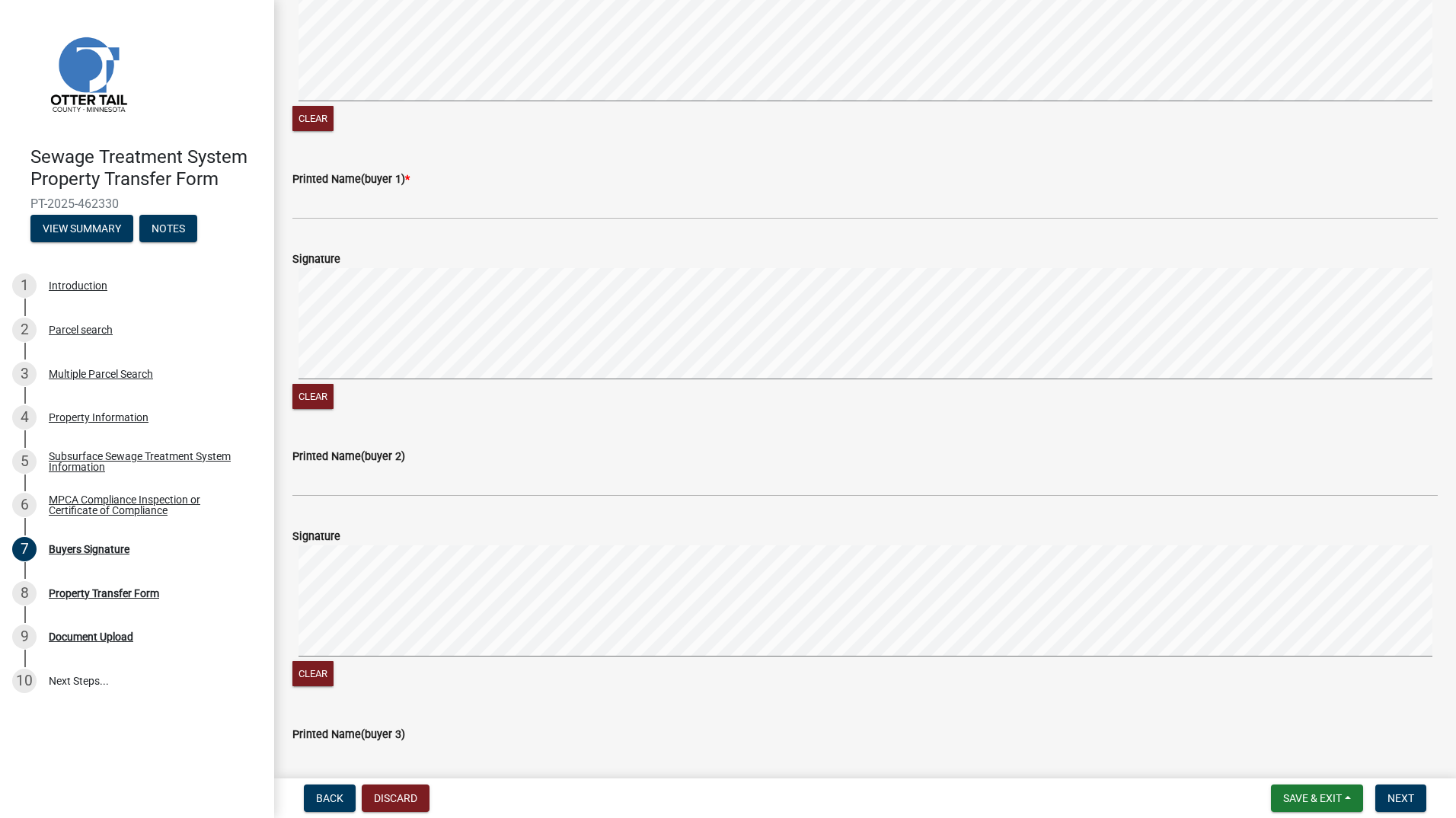
scroll to position [152, 0]
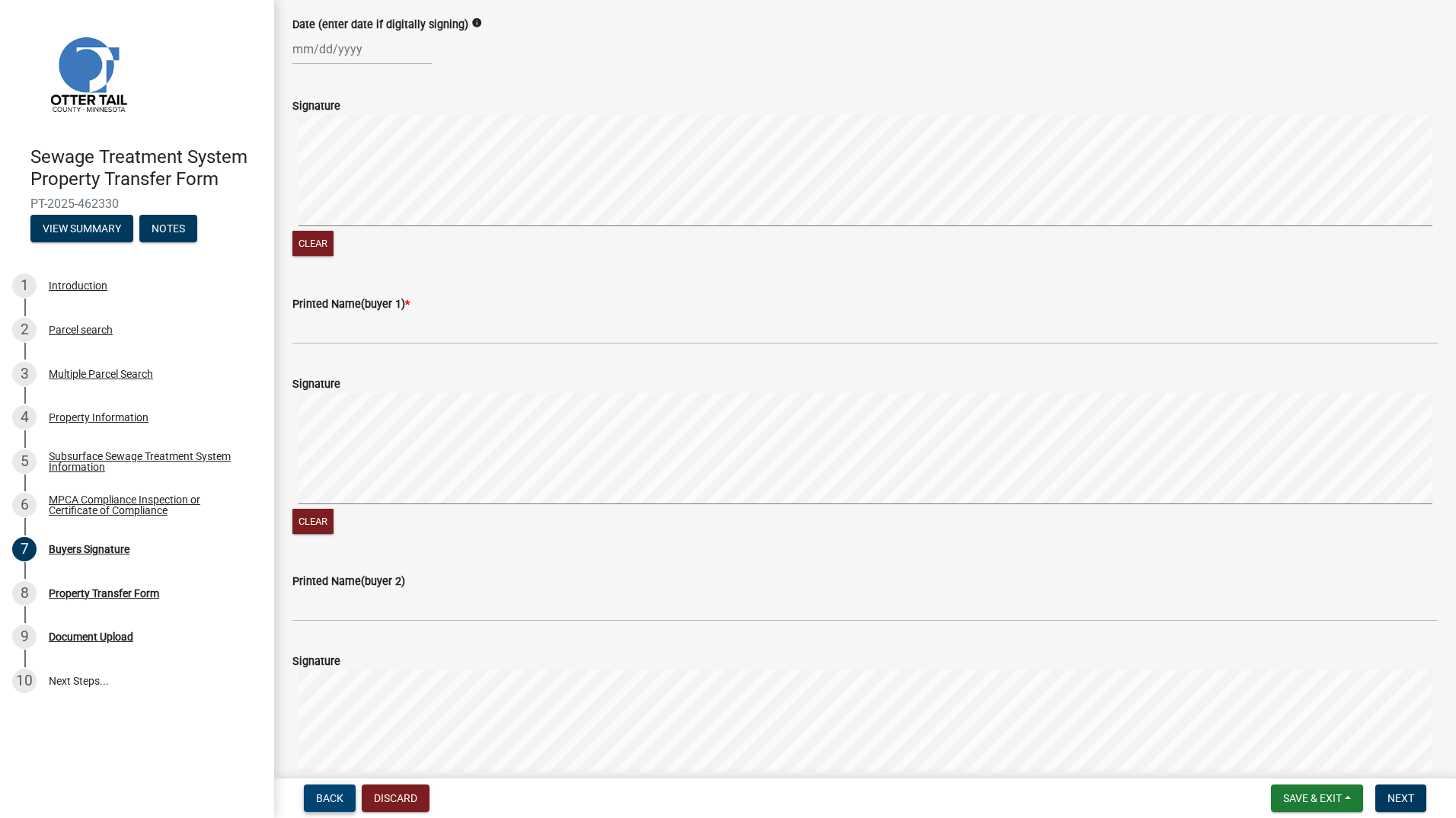
click at [329, 789] on button "Back" at bounding box center [330, 798] width 52 height 27
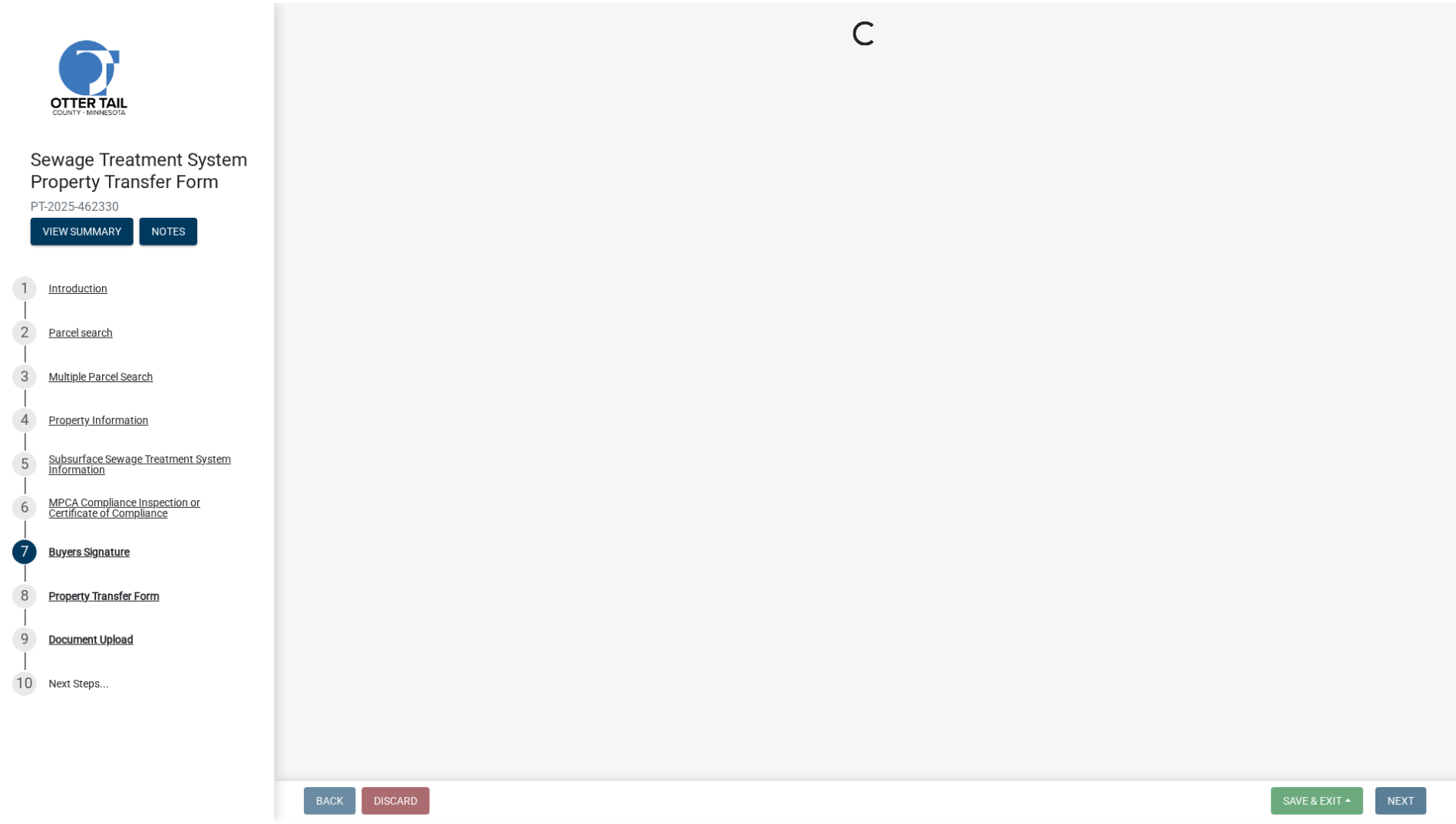
scroll to position [0, 0]
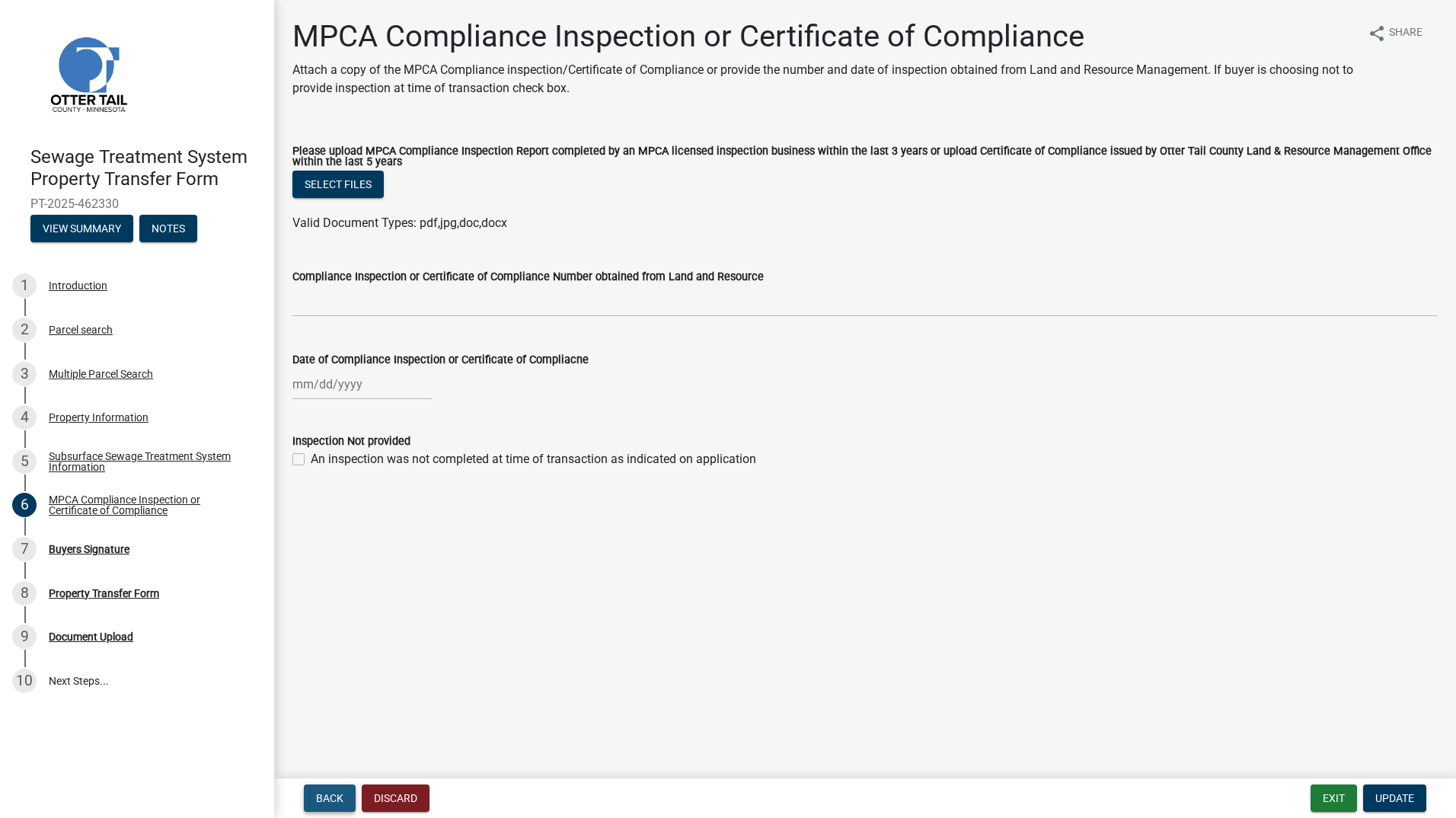
click at [329, 789] on button "Back" at bounding box center [330, 798] width 52 height 27
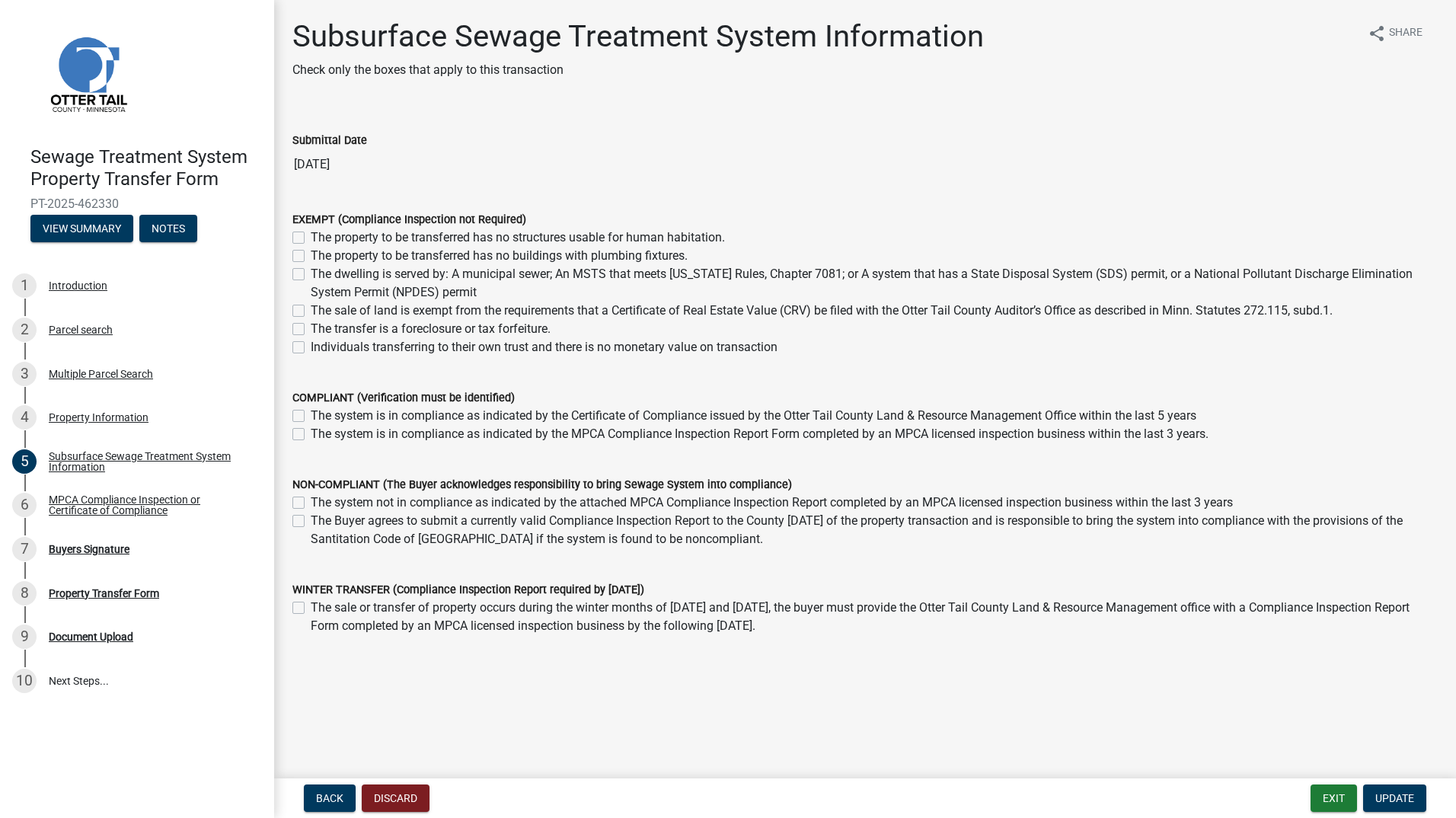
click at [311, 273] on label "The dwelling is served by: A municipal sewer; An MSTS that meets [US_STATE] Rul…" at bounding box center [874, 283] width 1127 height 36
click at [311, 273] on input "The dwelling is served by: A municipal sewer; An MSTS that meets [US_STATE] Rul…" at bounding box center [315, 270] width 10 height 10
checkbox input "true"
checkbox input "false"
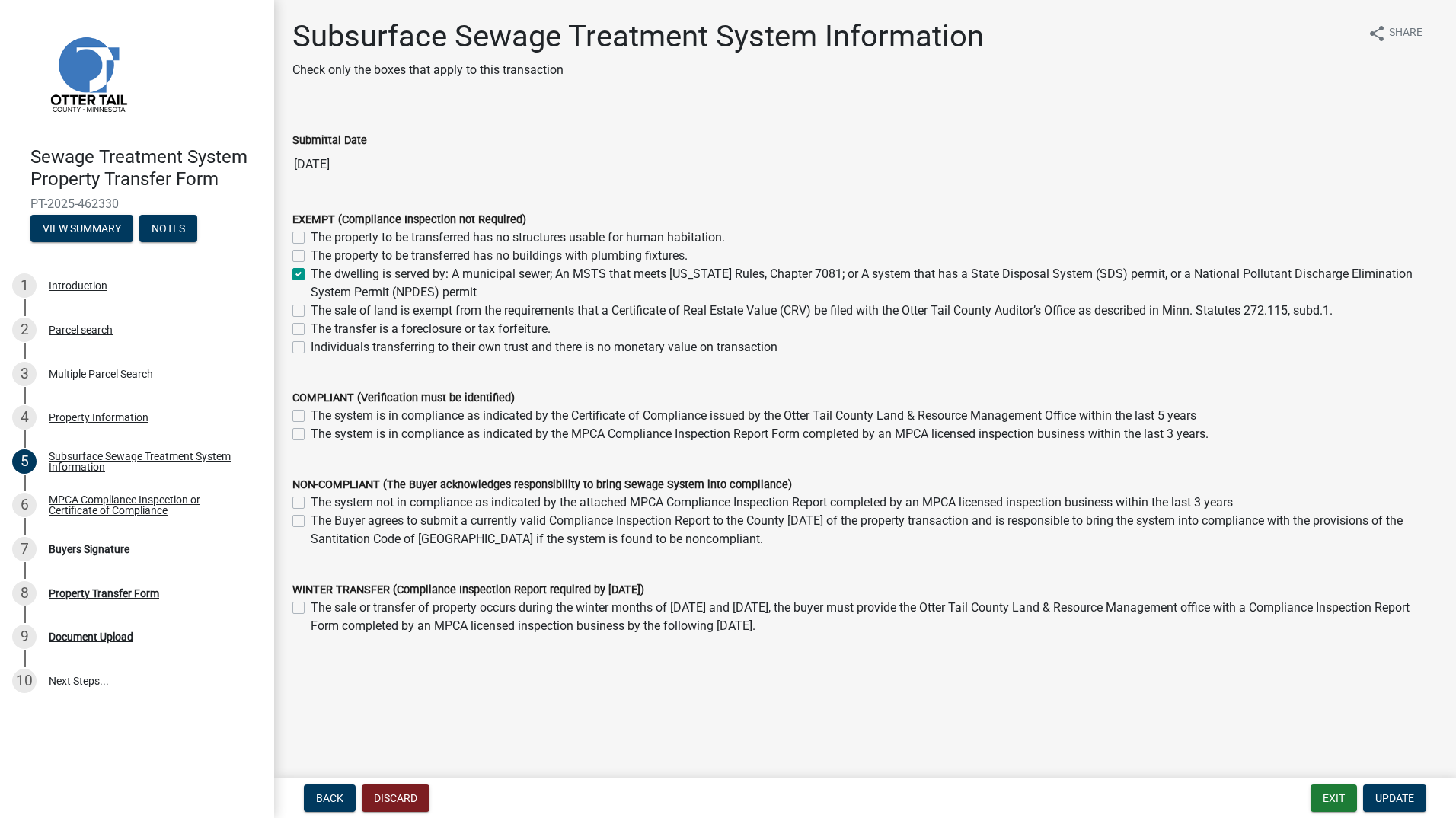
checkbox input "true"
checkbox input "false"
click at [1396, 807] on button "Update" at bounding box center [1395, 798] width 64 height 27
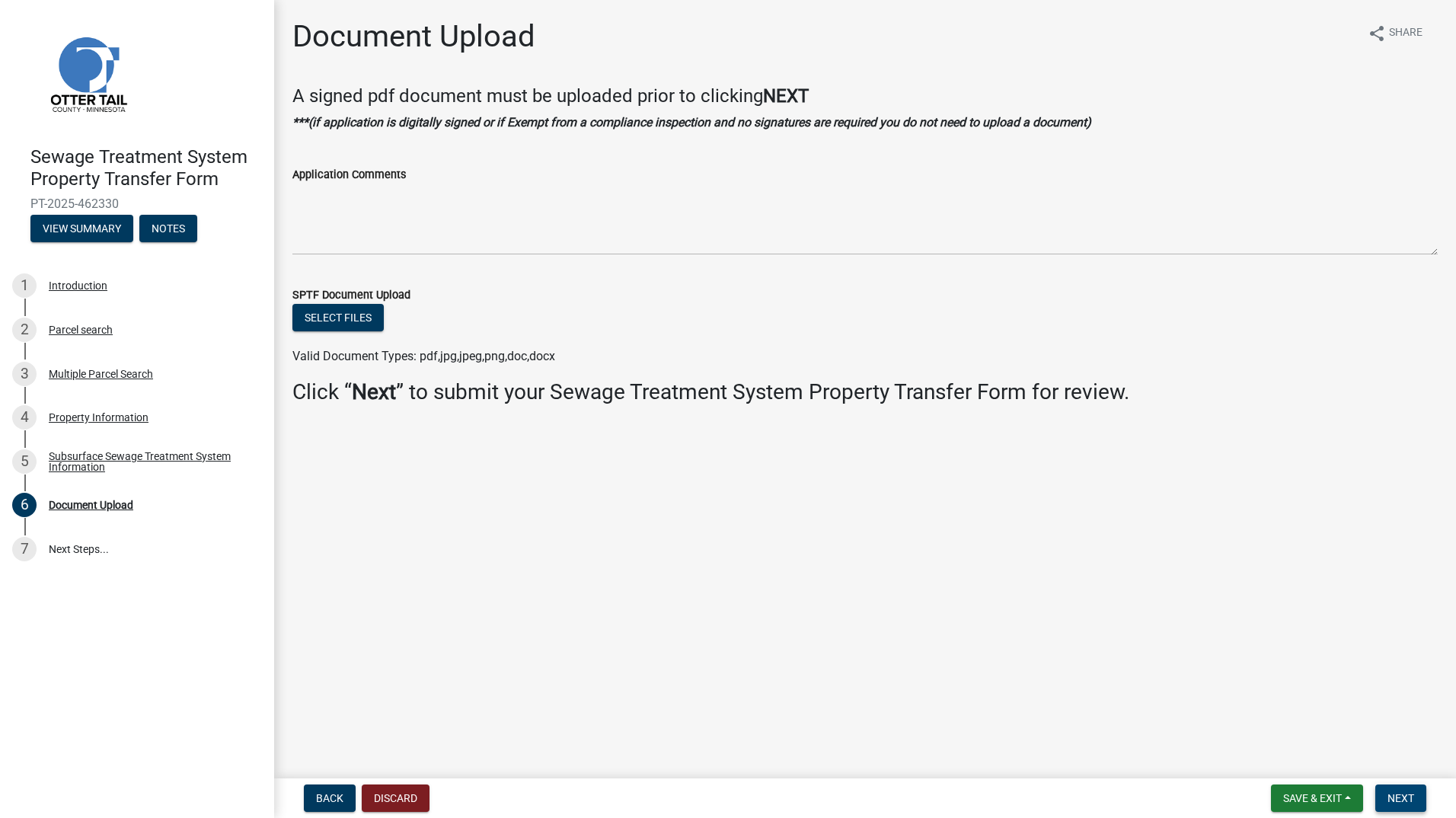
click at [1401, 795] on span "Next" at bounding box center [1401, 798] width 26 height 12
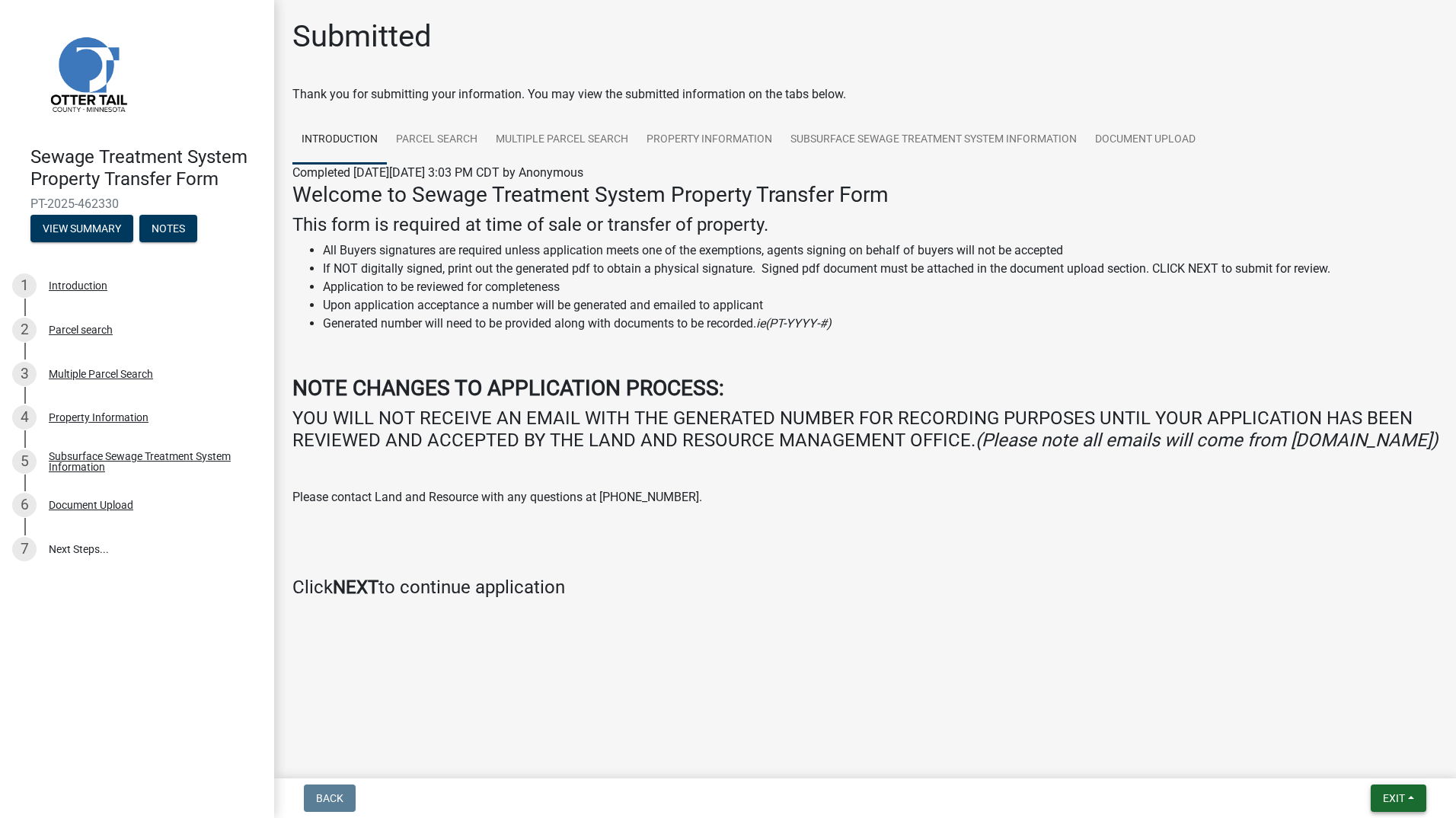
click at [1398, 798] on span "Exit" at bounding box center [1394, 798] width 22 height 12
click at [1337, 756] on button "Save & Exit" at bounding box center [1366, 759] width 122 height 36
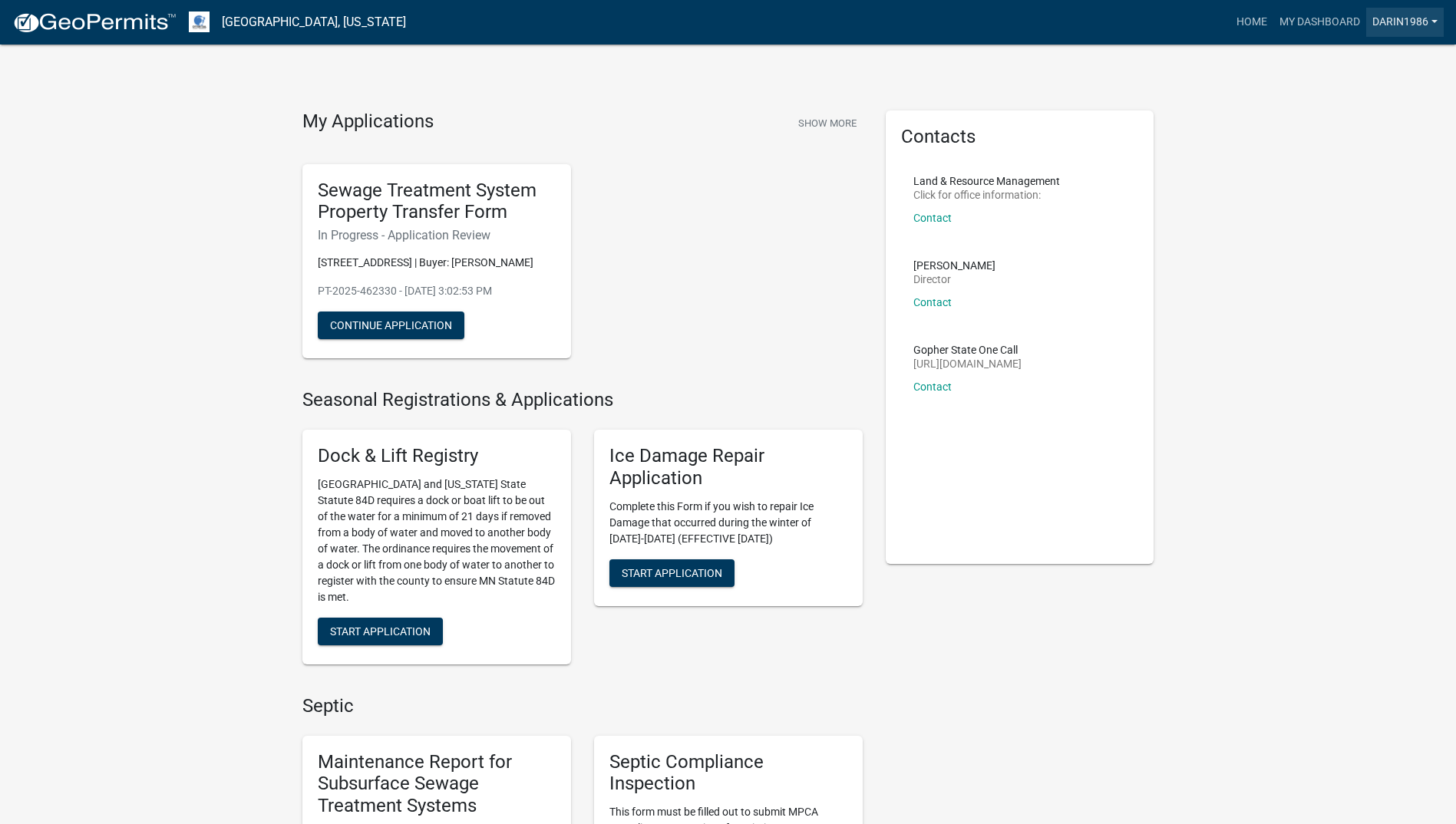
click at [1427, 17] on link "Darin1986" at bounding box center [1405, 22] width 77 height 29
click at [1364, 117] on link "Logout" at bounding box center [1383, 112] width 123 height 37
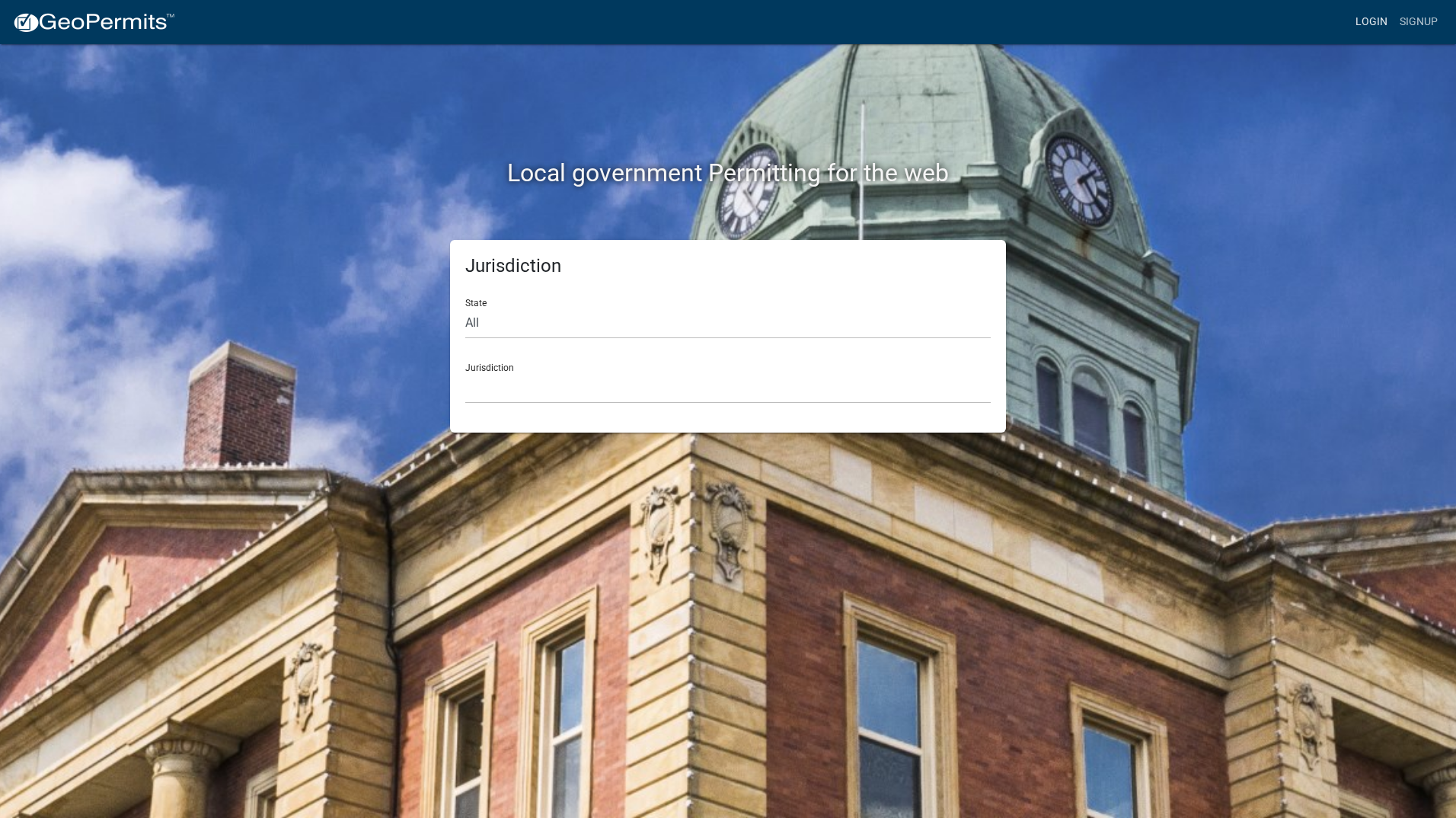
click at [1372, 12] on link "Login" at bounding box center [1371, 21] width 44 height 29
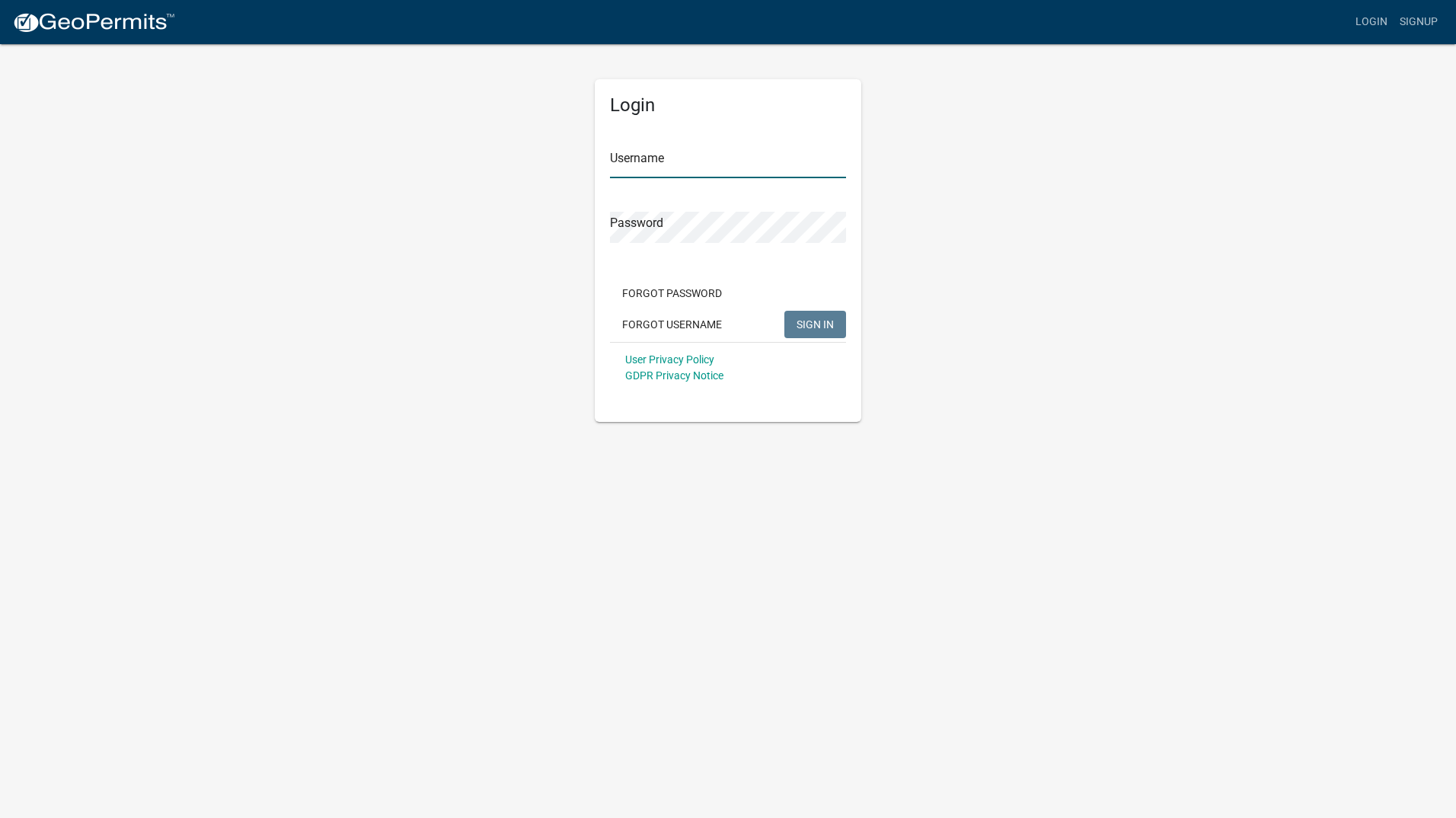
click at [720, 169] on input "Username" at bounding box center [728, 163] width 236 height 31
type input "Darin1986"
click at [785, 311] on button "SIGN IN" at bounding box center [815, 324] width 62 height 27
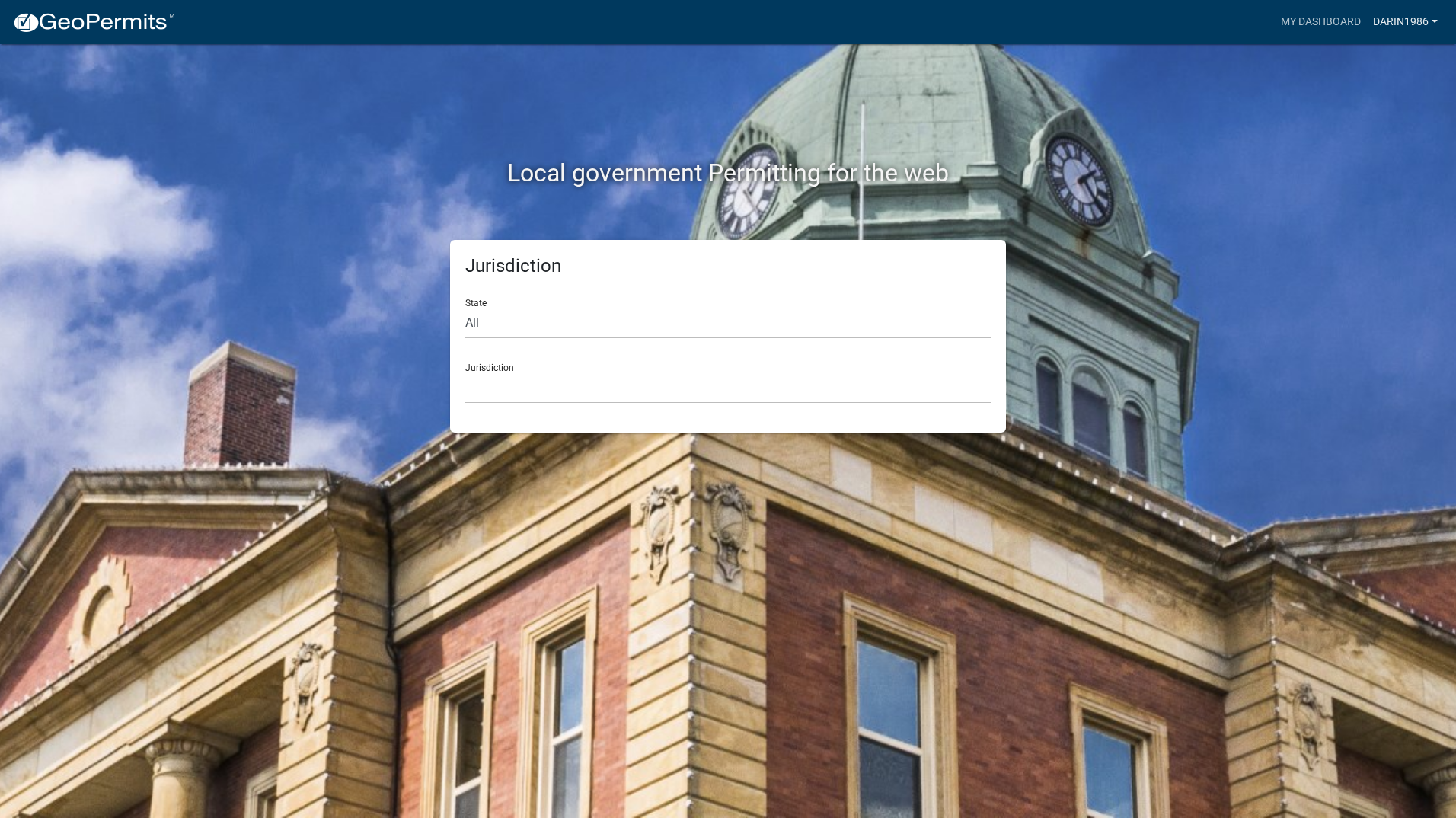
click at [1395, 21] on link "Darin1986" at bounding box center [1405, 21] width 77 height 29
click at [1377, 64] on link "Account" at bounding box center [1383, 62] width 122 height 36
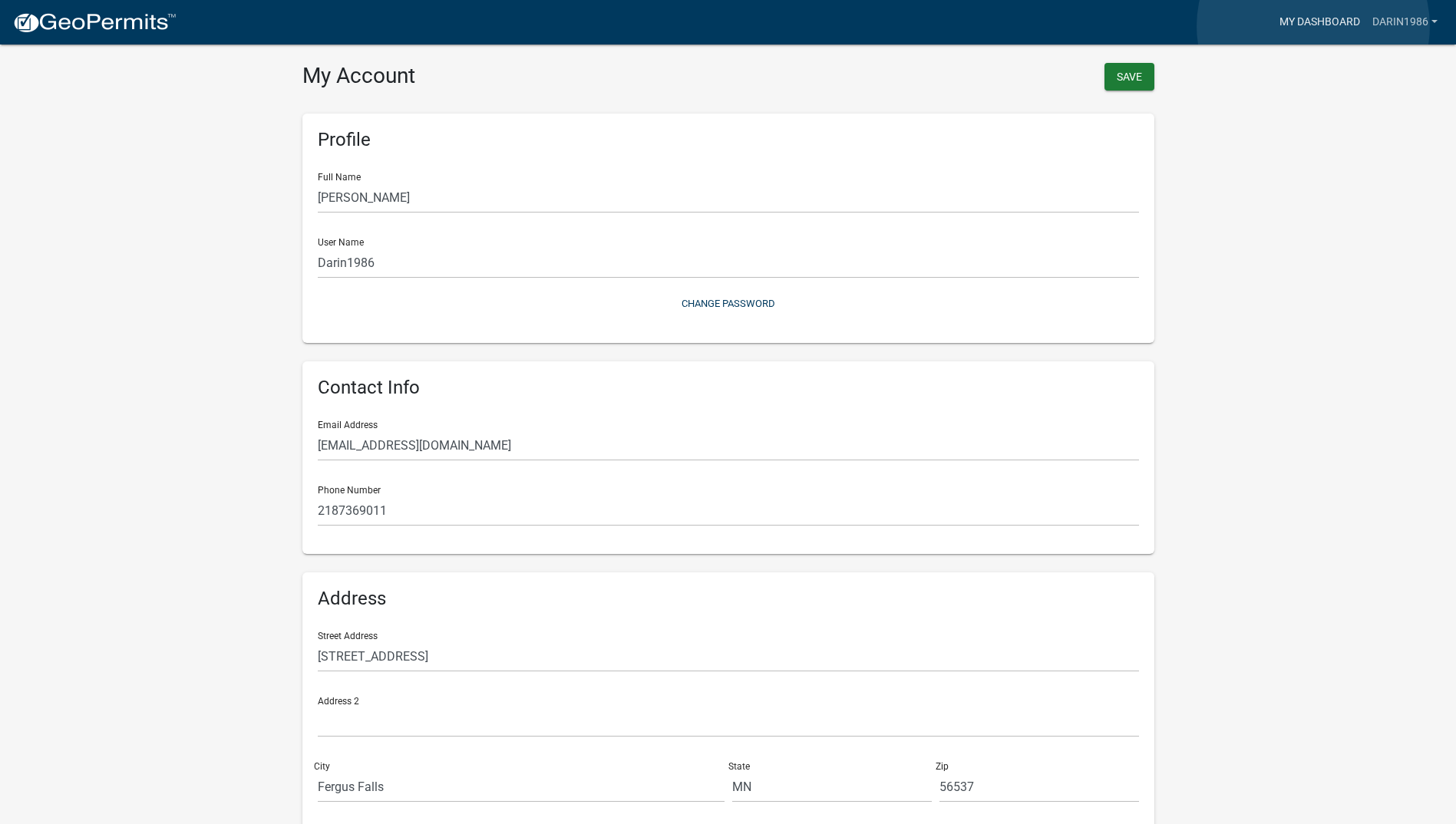
click at [1314, 26] on link "My Dashboard" at bounding box center [1320, 22] width 93 height 29
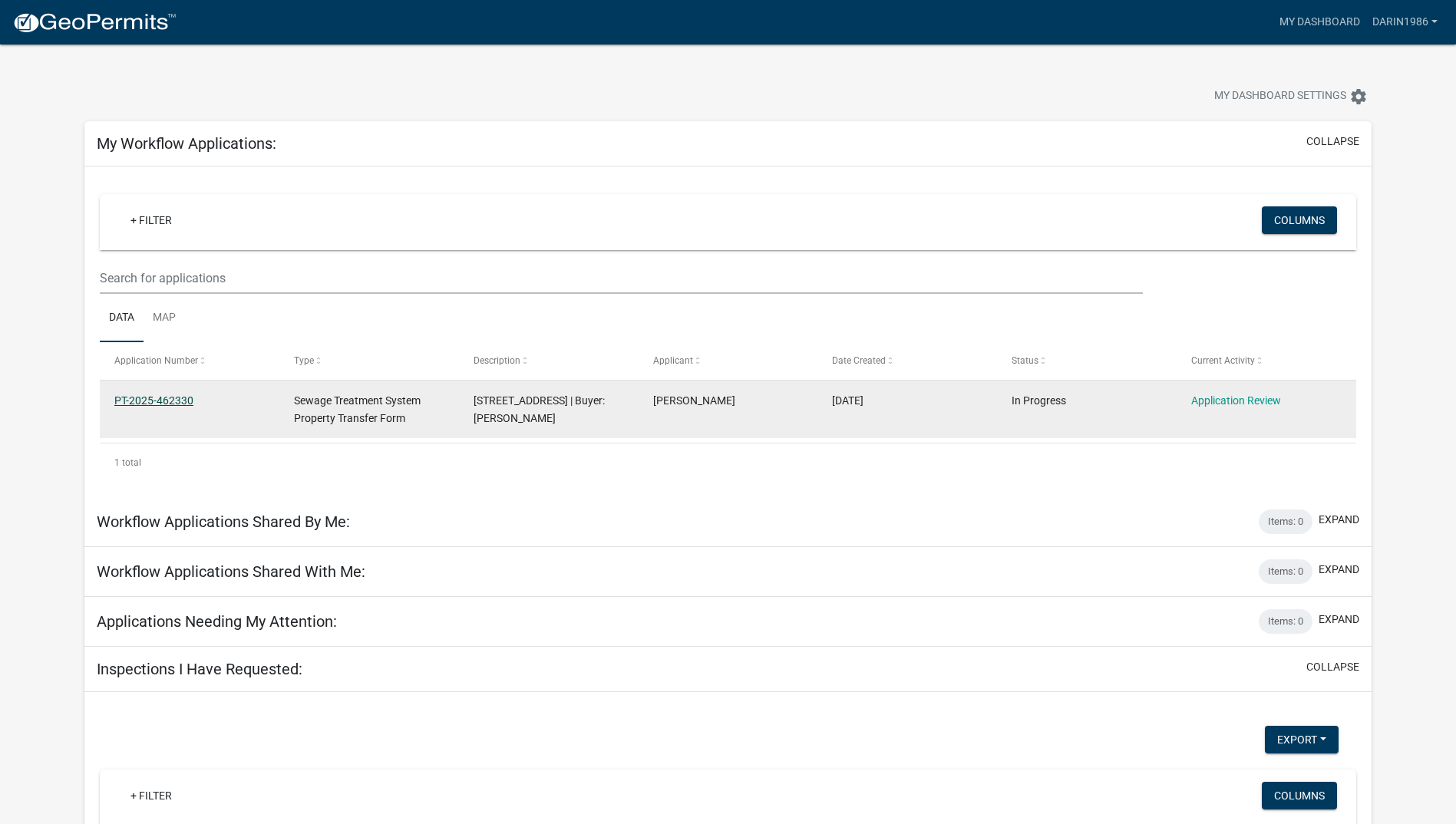
click at [158, 402] on link "PT-2025-462330" at bounding box center [153, 400] width 79 height 12
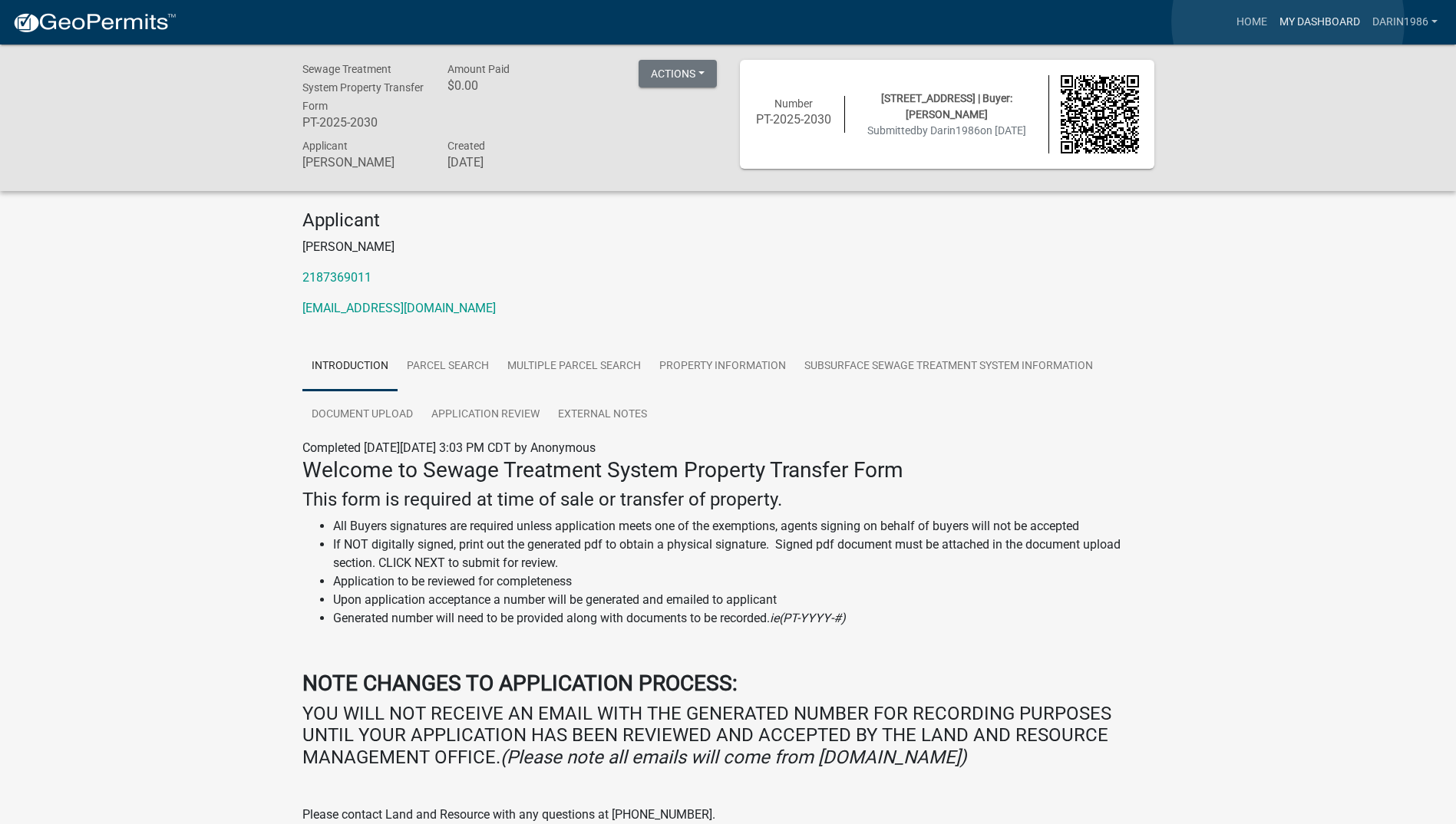
click at [1288, 22] on link "My Dashboard" at bounding box center [1320, 22] width 93 height 29
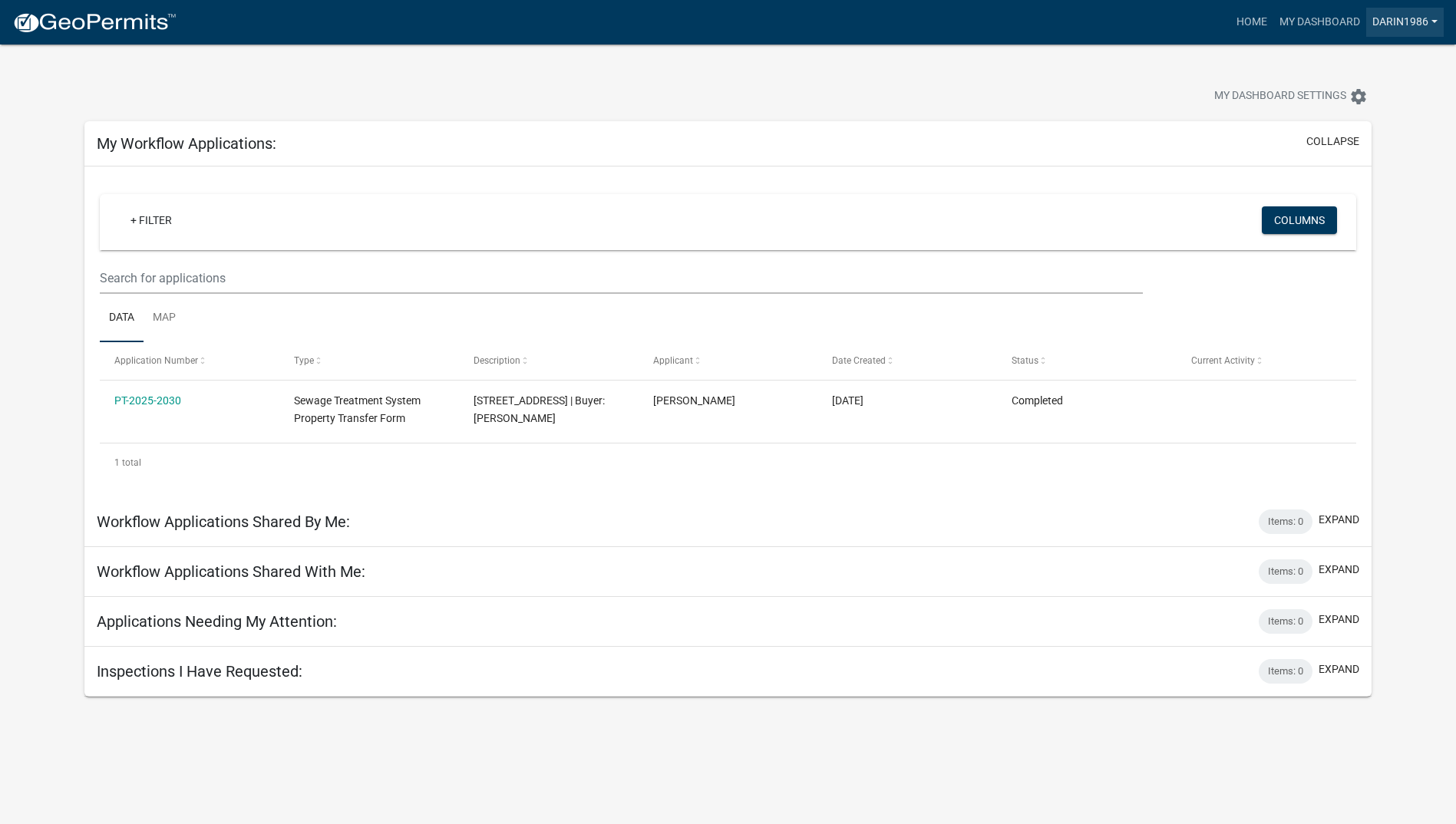
click at [1434, 18] on link "Darin1986" at bounding box center [1405, 22] width 77 height 29
click at [1359, 108] on link "Logout" at bounding box center [1383, 112] width 123 height 37
